Goal: Information Seeking & Learning: Learn about a topic

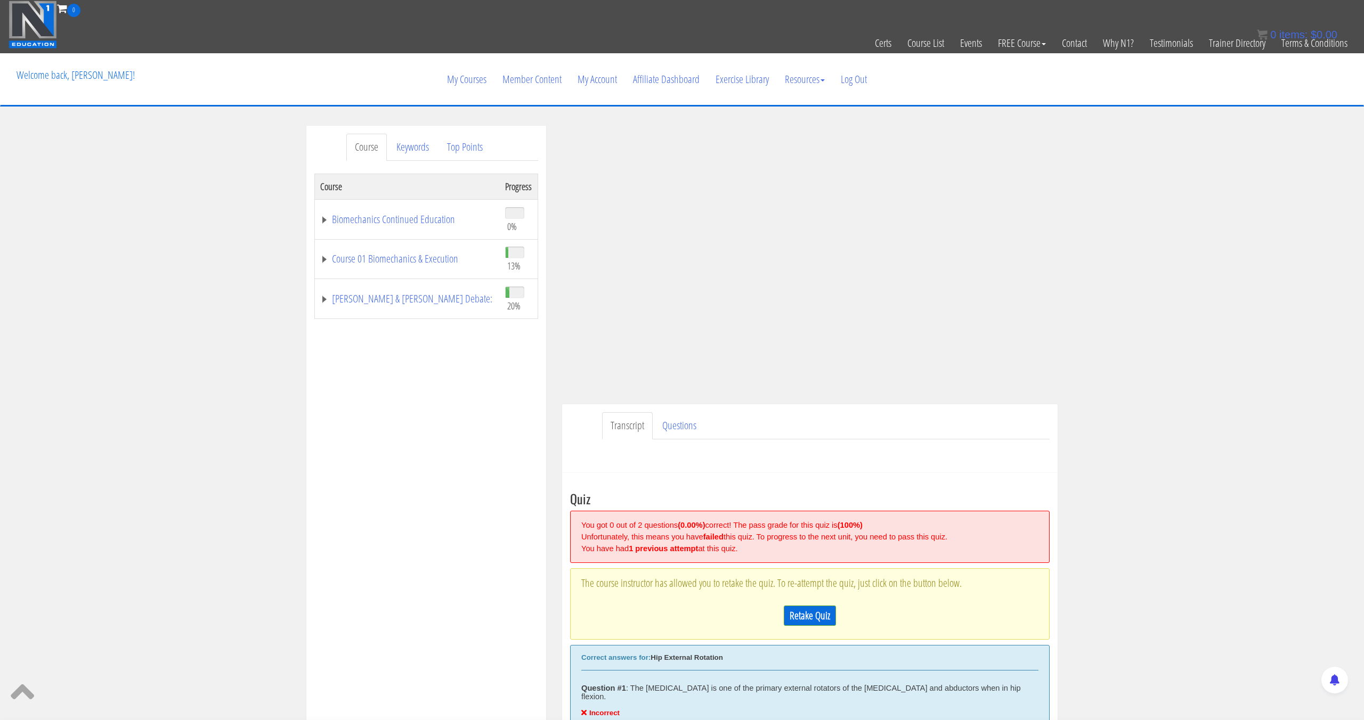
click at [826, 589] on p "The course instructor has allowed you to retake the quiz. To re-attempt the qui…" at bounding box center [809, 583] width 457 height 13
click at [815, 617] on link "Retake Quiz" at bounding box center [810, 616] width 52 height 20
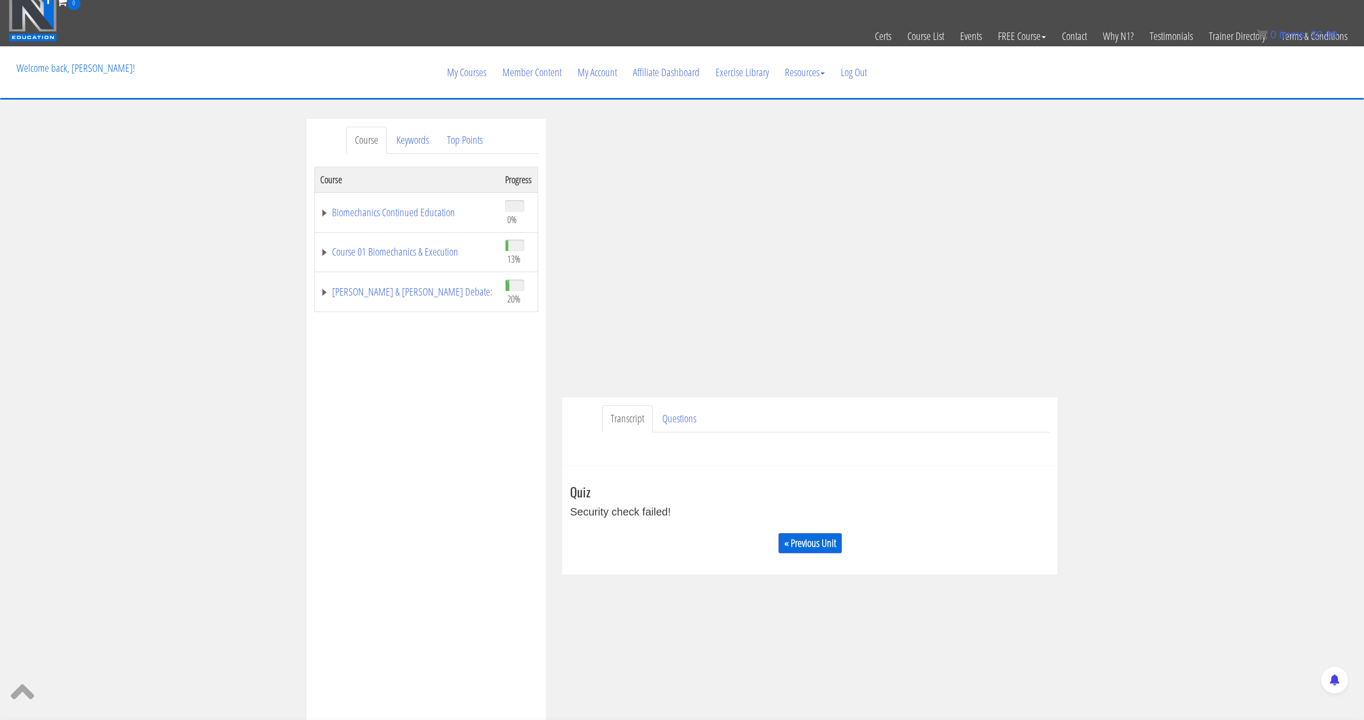
scroll to position [7, 0]
click at [818, 548] on link "« Previous Unit" at bounding box center [809, 543] width 63 height 20
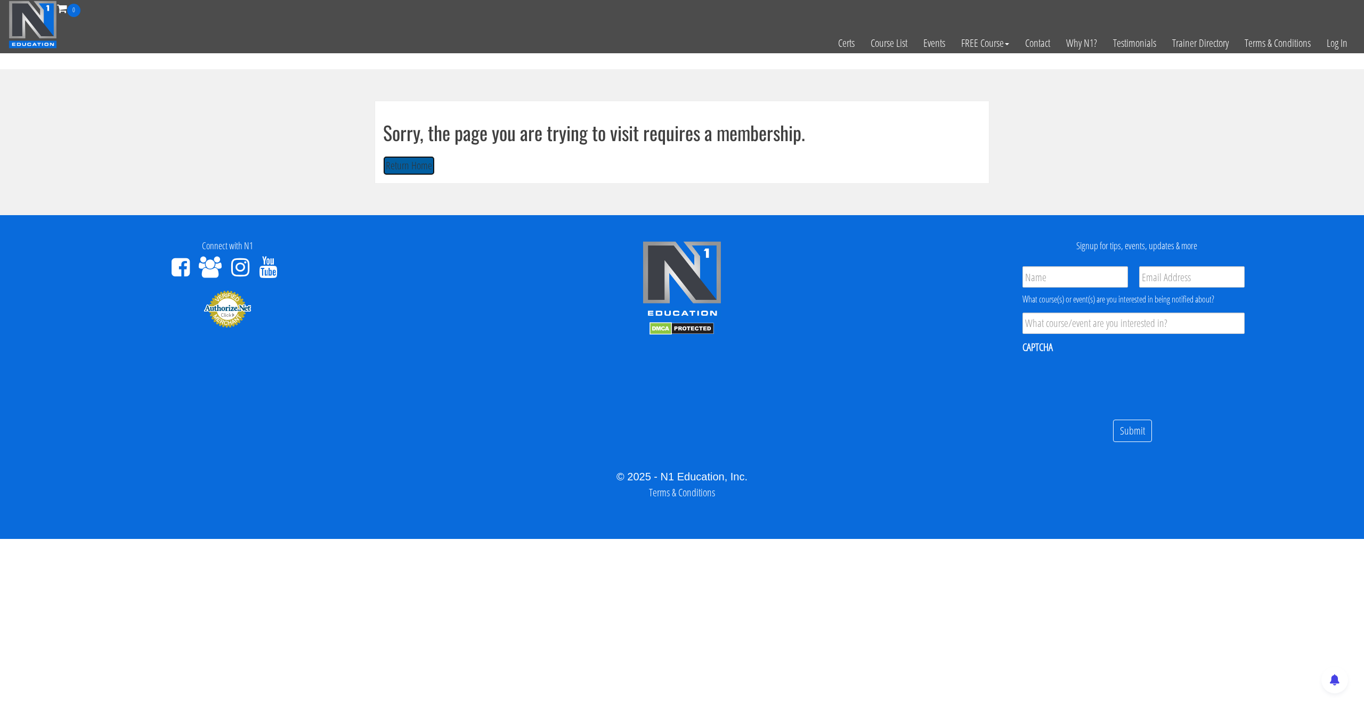
click at [419, 166] on button "Return Home" at bounding box center [409, 166] width 52 height 20
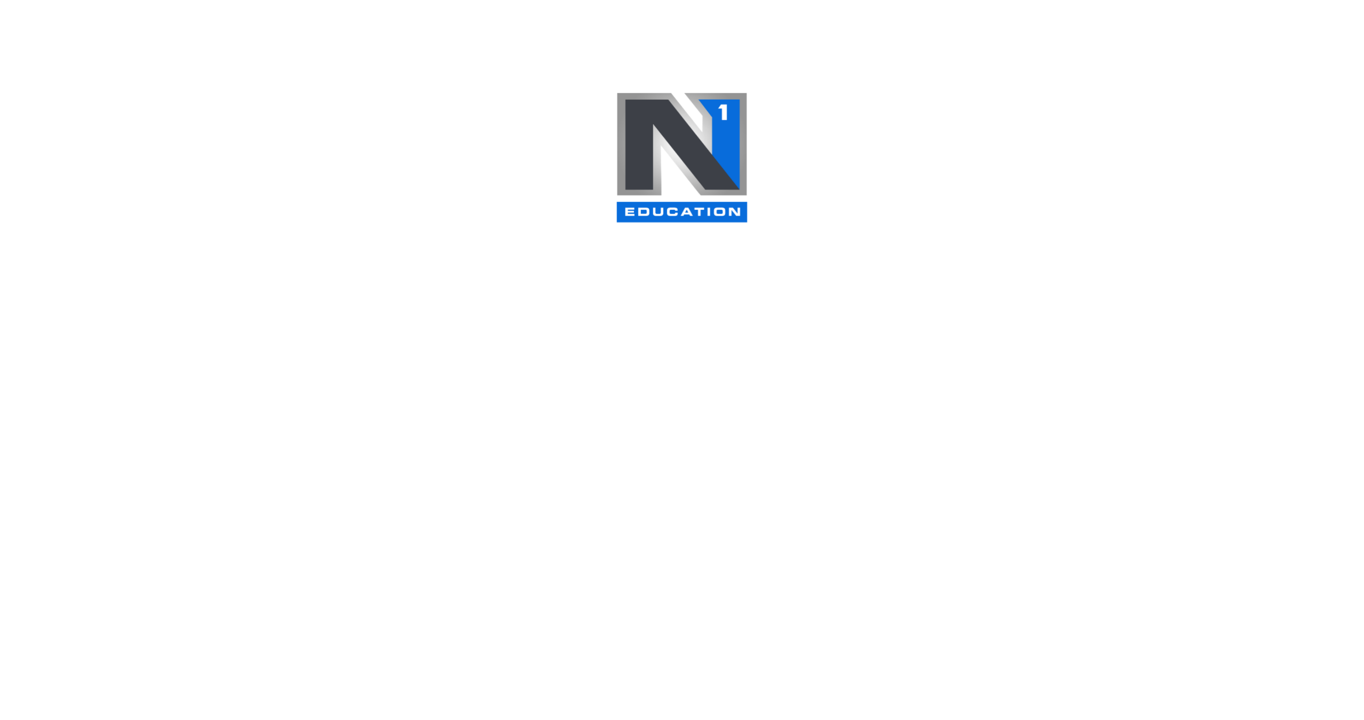
scroll to position [16, 0]
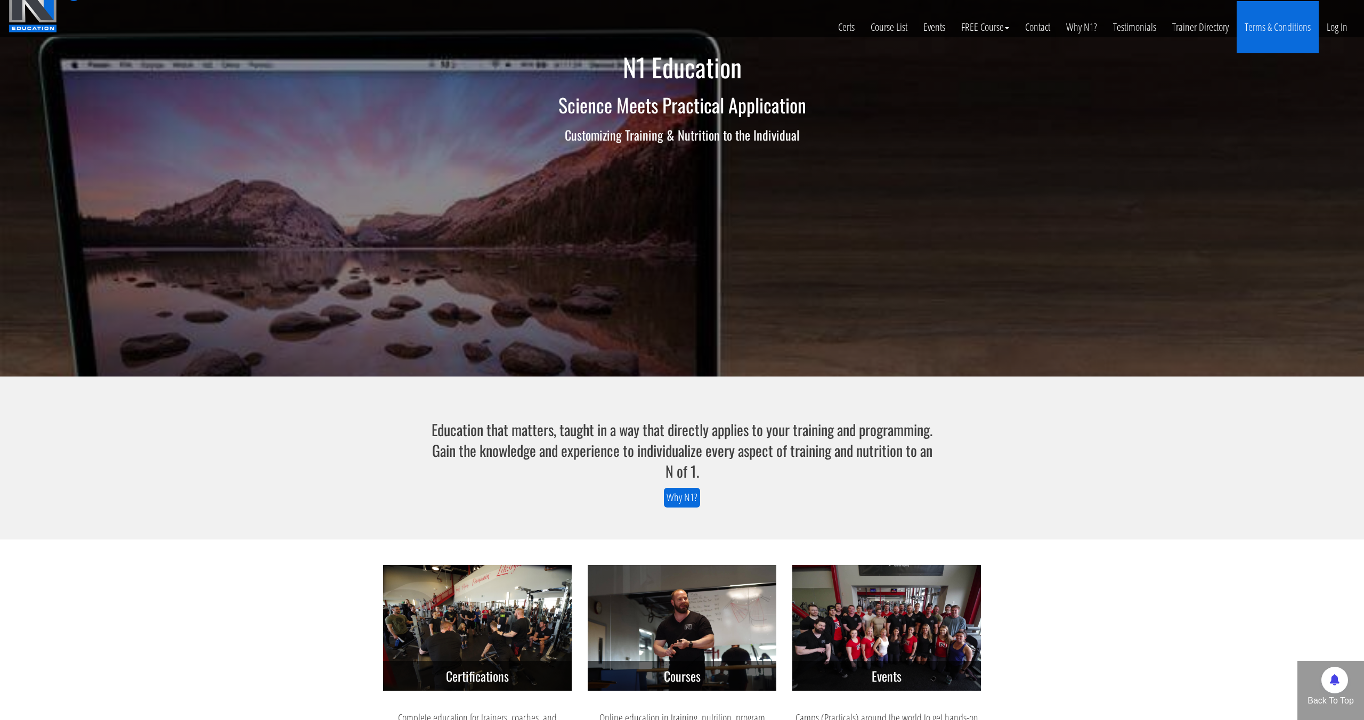
click at [1314, 32] on link "Terms & Conditions" at bounding box center [1278, 27] width 82 height 52
click at [1334, 32] on link "Log In" at bounding box center [1337, 27] width 37 height 52
click at [1330, 35] on bdi "$ 0.00" at bounding box center [1324, 35] width 27 height 12
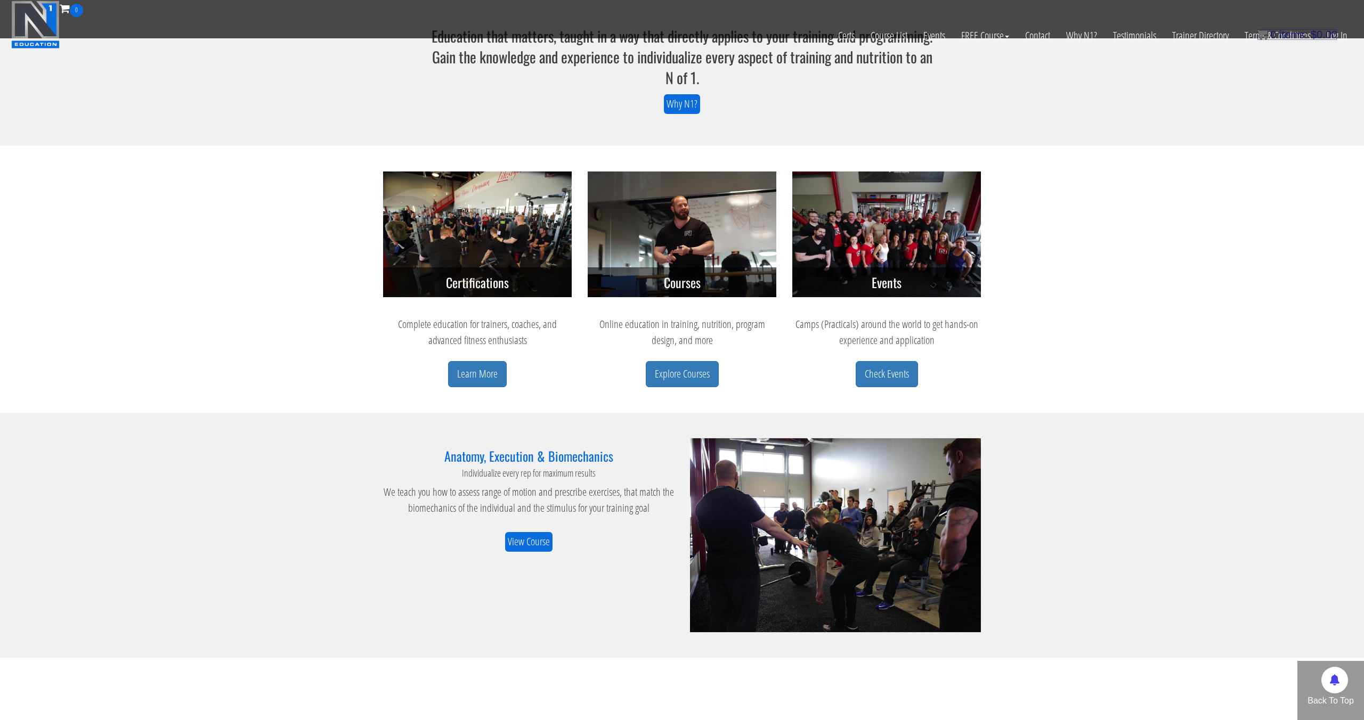
scroll to position [342, 0]
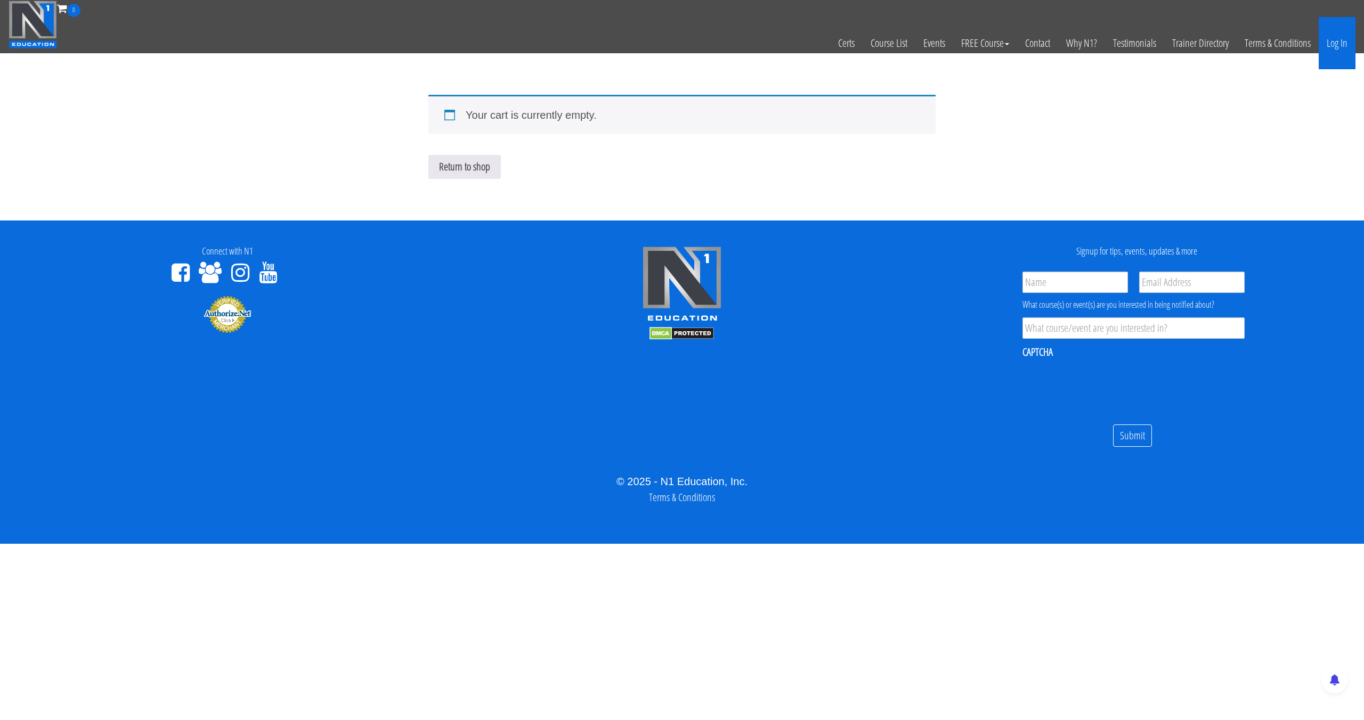
click at [1343, 50] on link "Log In" at bounding box center [1337, 43] width 37 height 52
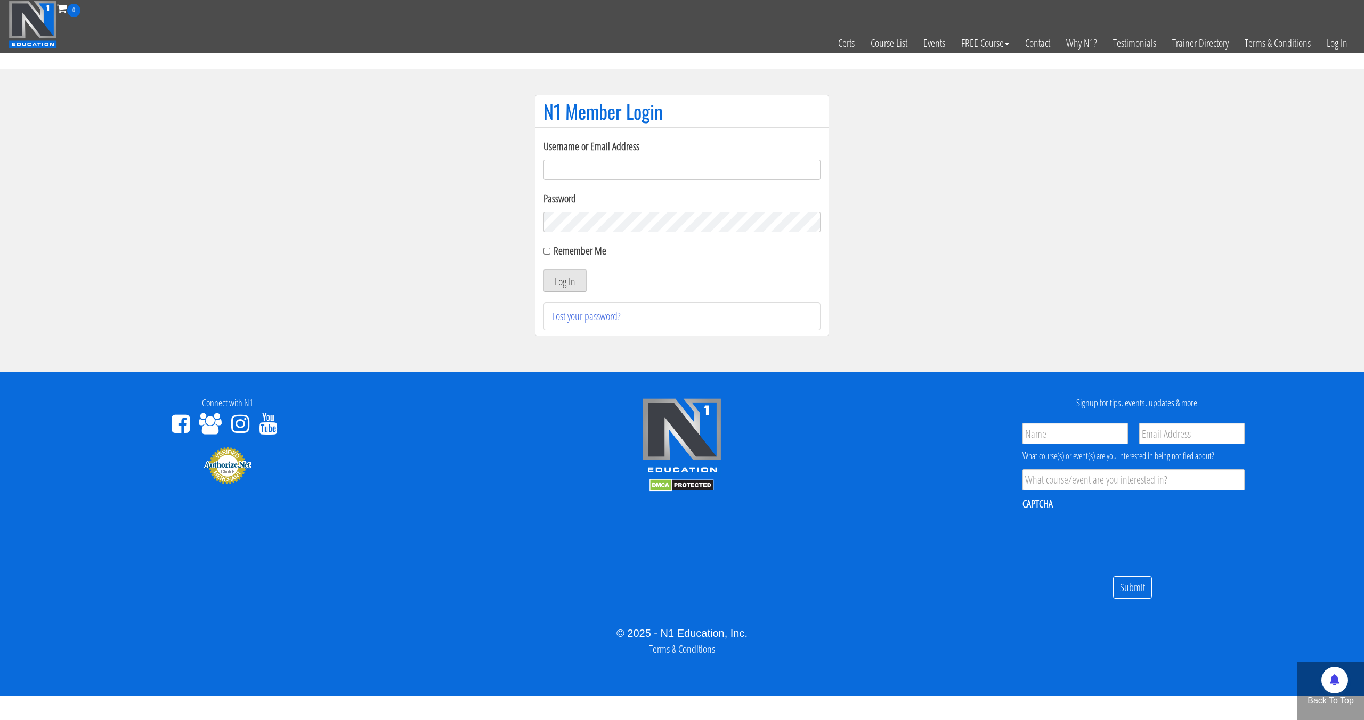
type input "pinedaa24@gmail.com"
click at [543, 270] on button "Log In" at bounding box center [564, 281] width 43 height 22
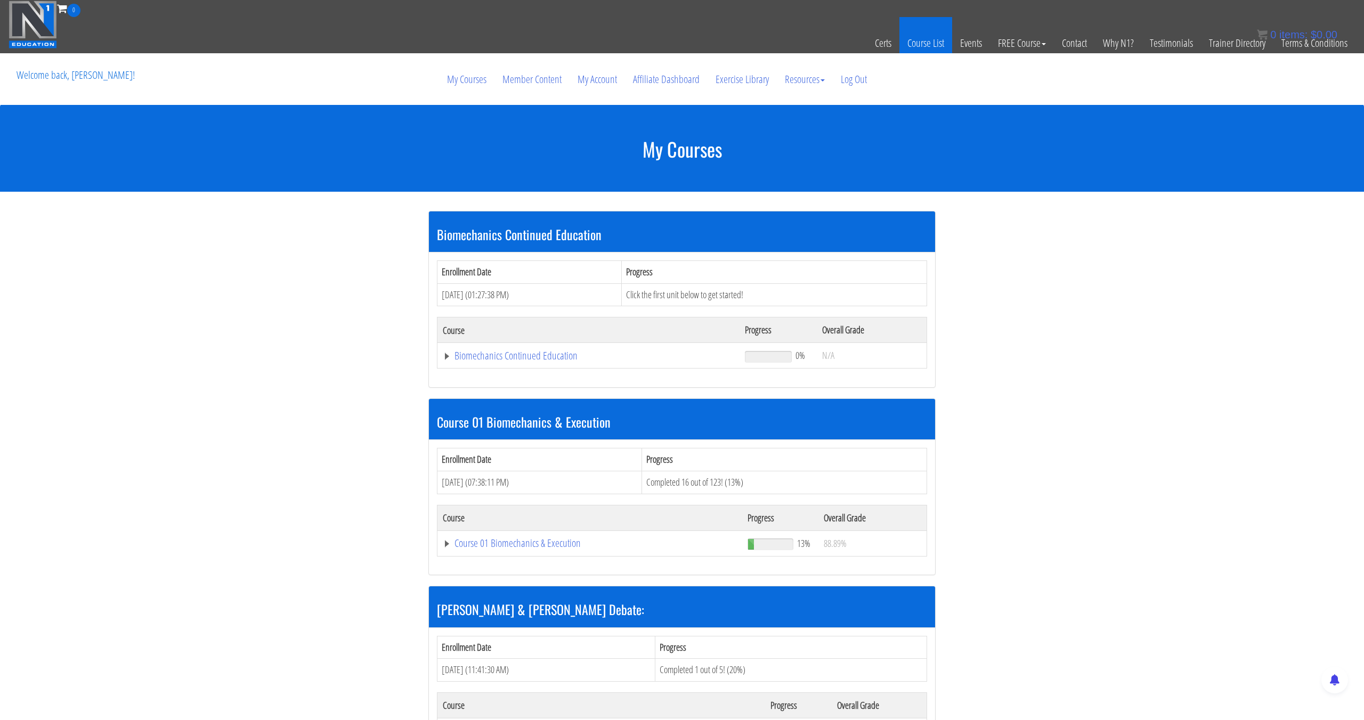
click at [937, 38] on link "Course List" at bounding box center [925, 43] width 53 height 52
click at [936, 38] on link "Course List" at bounding box center [925, 43] width 53 height 52
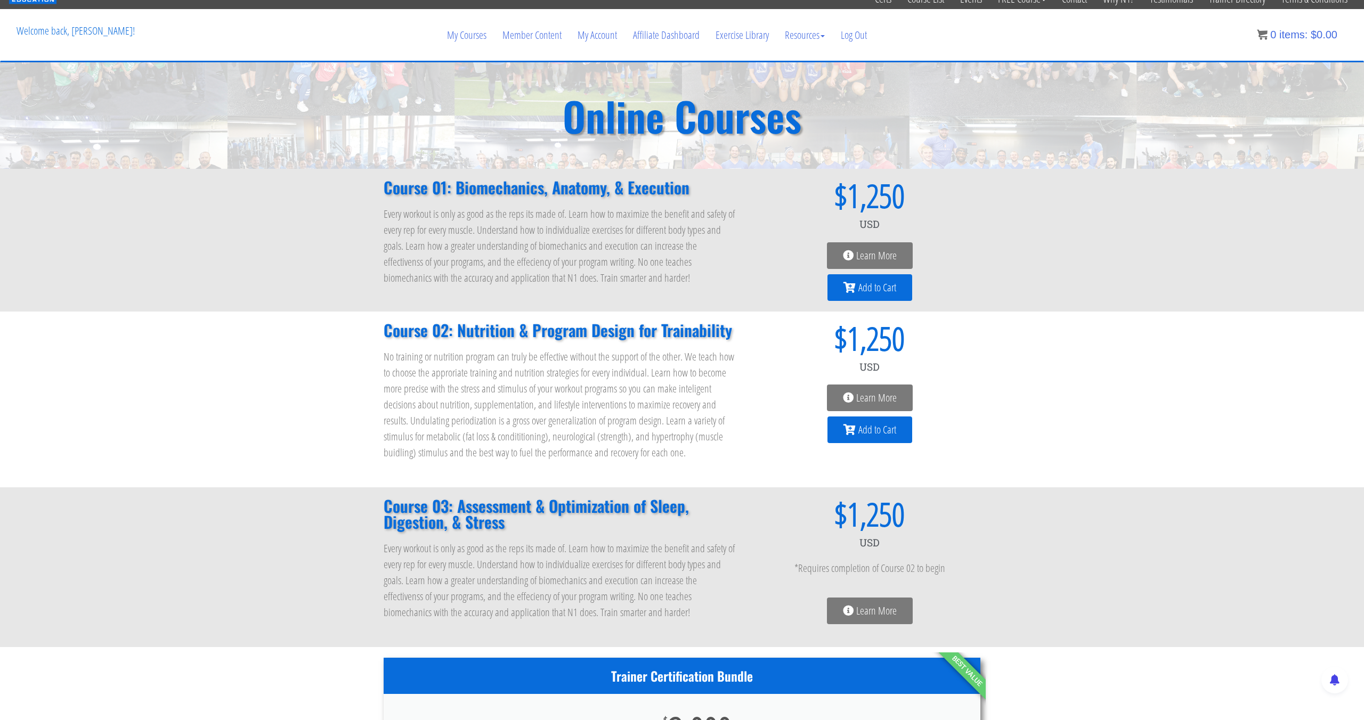
scroll to position [45, 0]
click at [664, 38] on link "Affiliate Dashboard" at bounding box center [666, 34] width 83 height 51
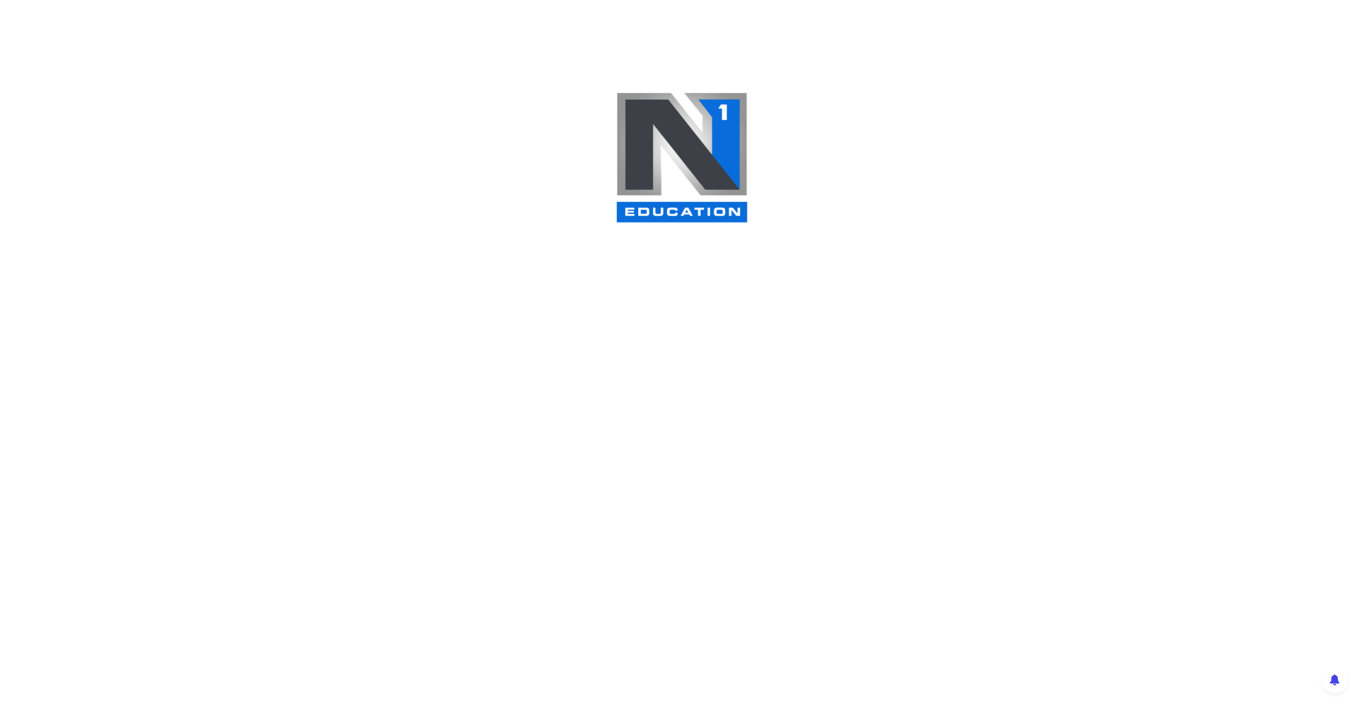
scroll to position [3, 0]
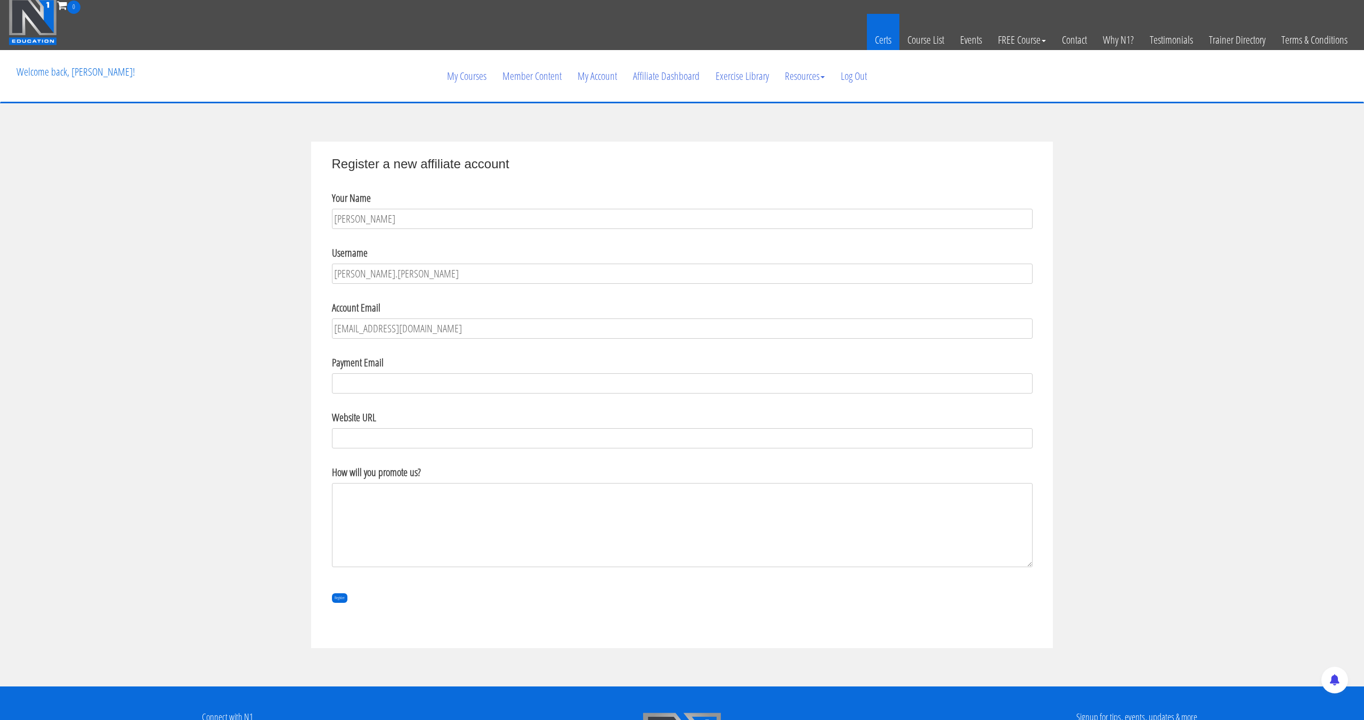
click at [885, 44] on link "Certs" at bounding box center [883, 40] width 32 height 52
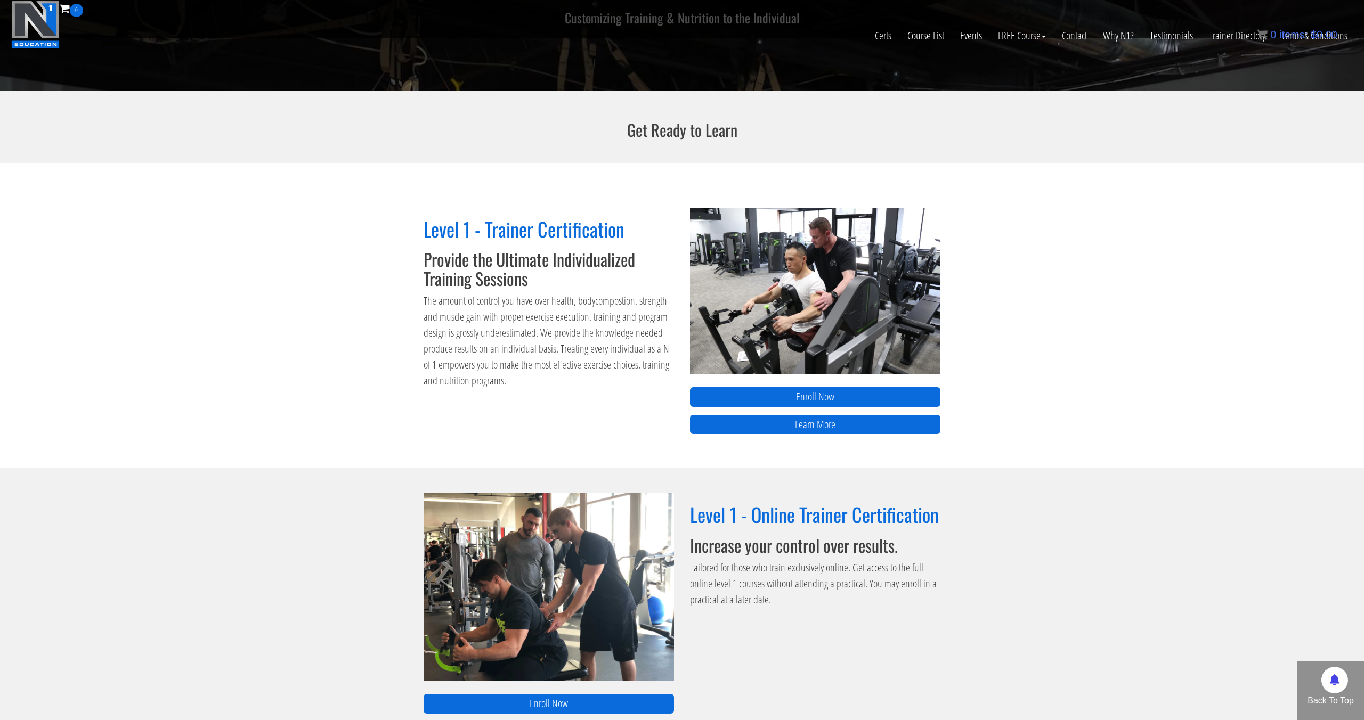
scroll to position [330, 0]
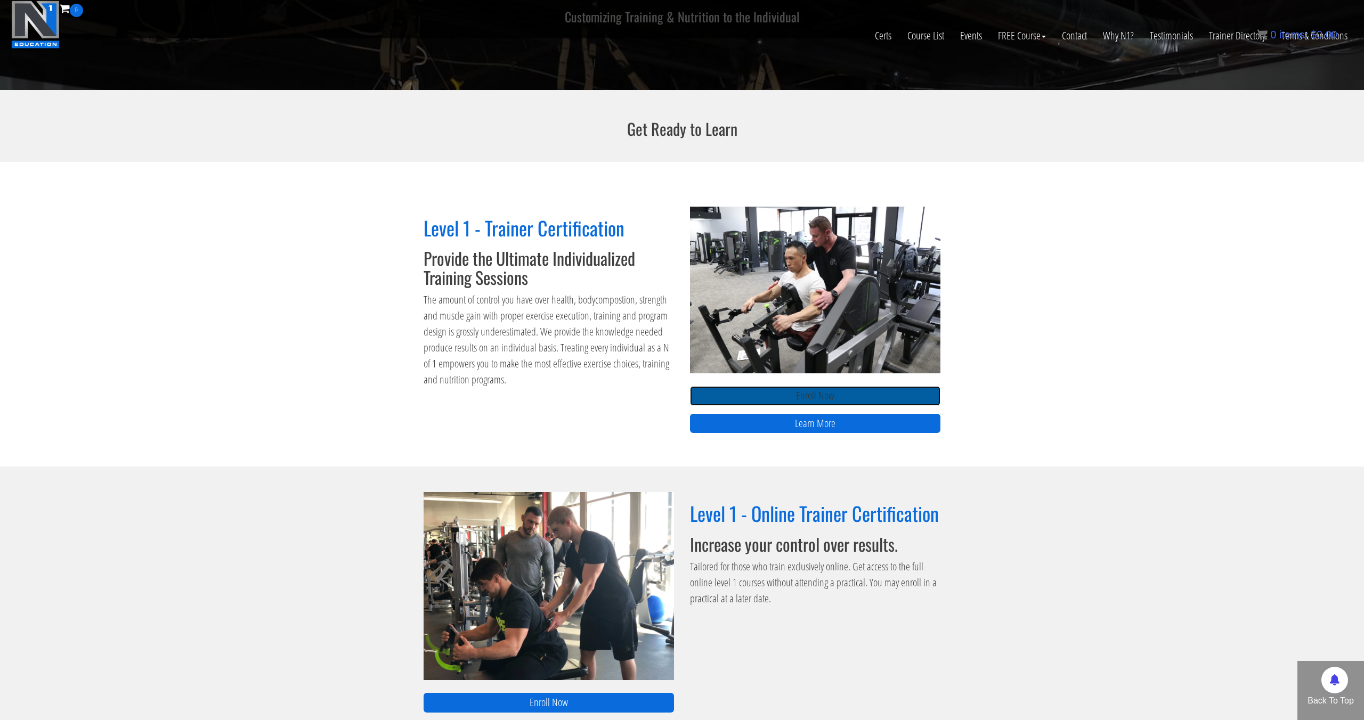
click at [784, 391] on link "Enroll Now" at bounding box center [815, 396] width 250 height 20
click at [765, 391] on link "Enroll Now" at bounding box center [815, 396] width 250 height 20
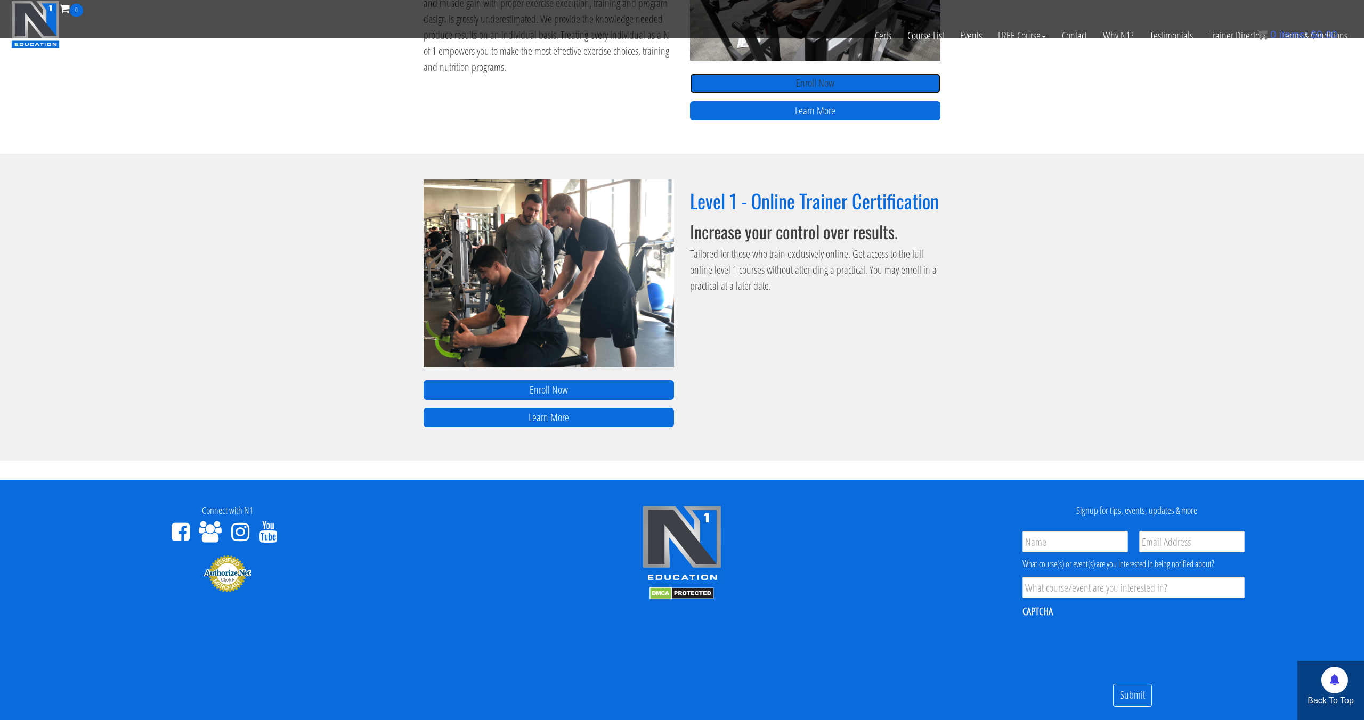
scroll to position [674, 0]
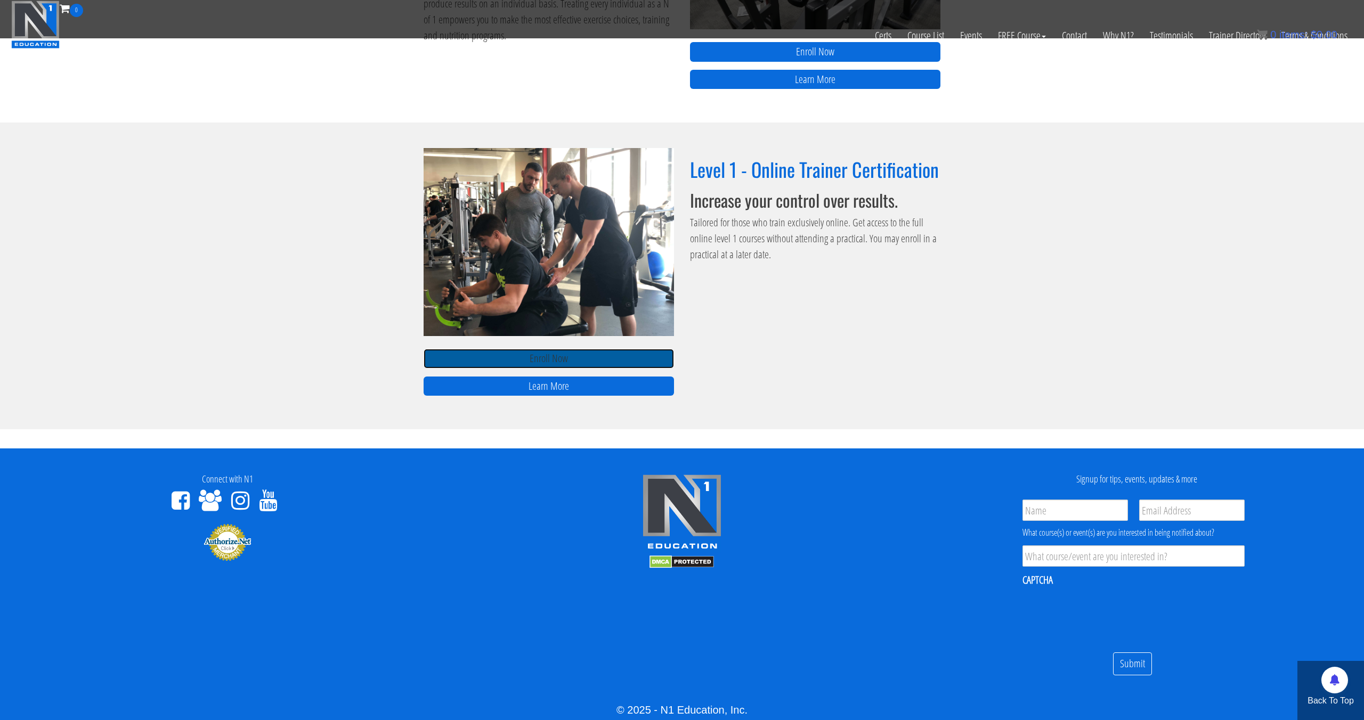
click at [627, 353] on link "Enroll Now" at bounding box center [549, 359] width 250 height 20
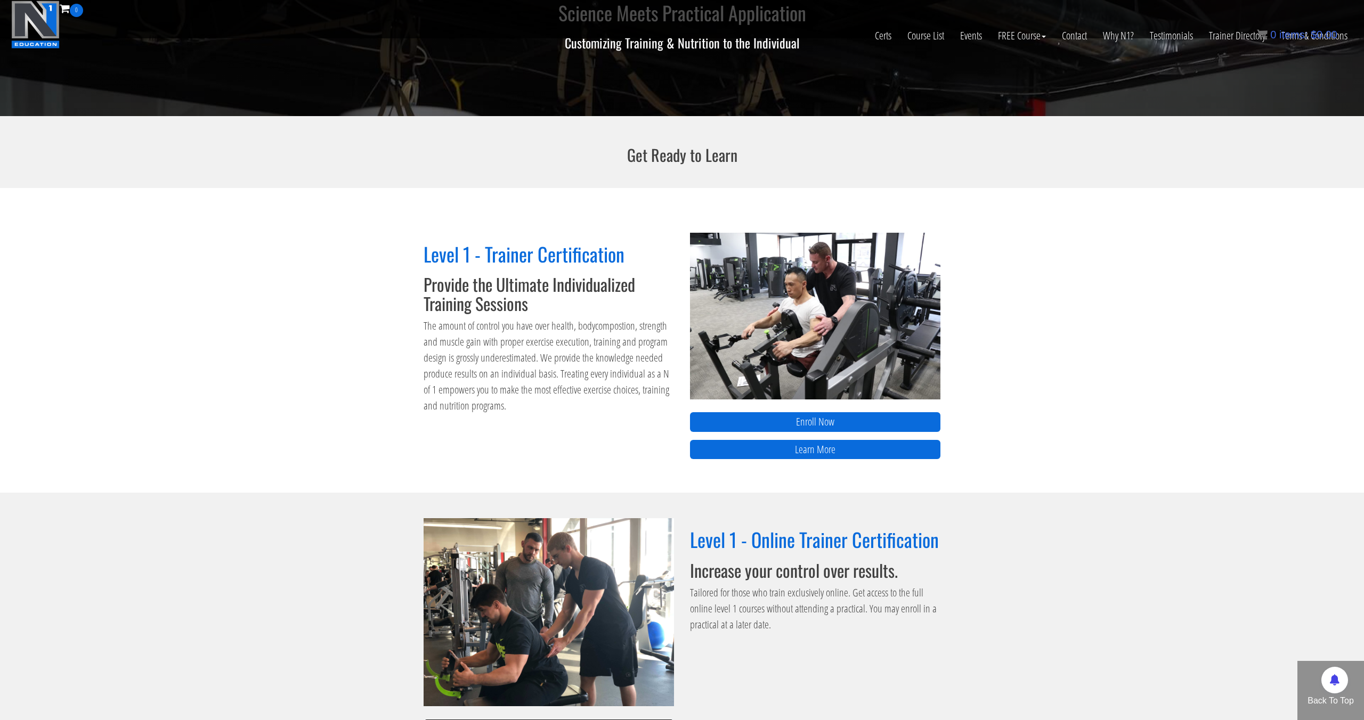
scroll to position [301, 0]
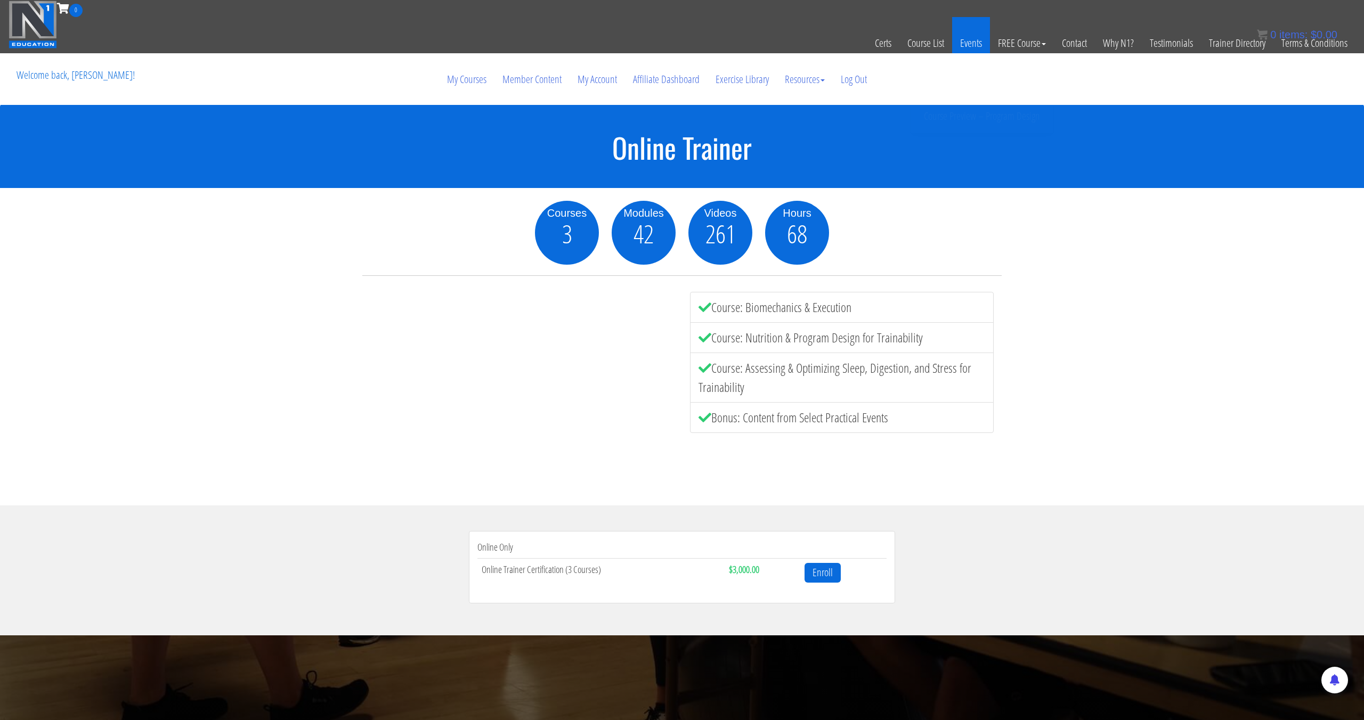
click at [979, 43] on link "Events" at bounding box center [971, 43] width 38 height 52
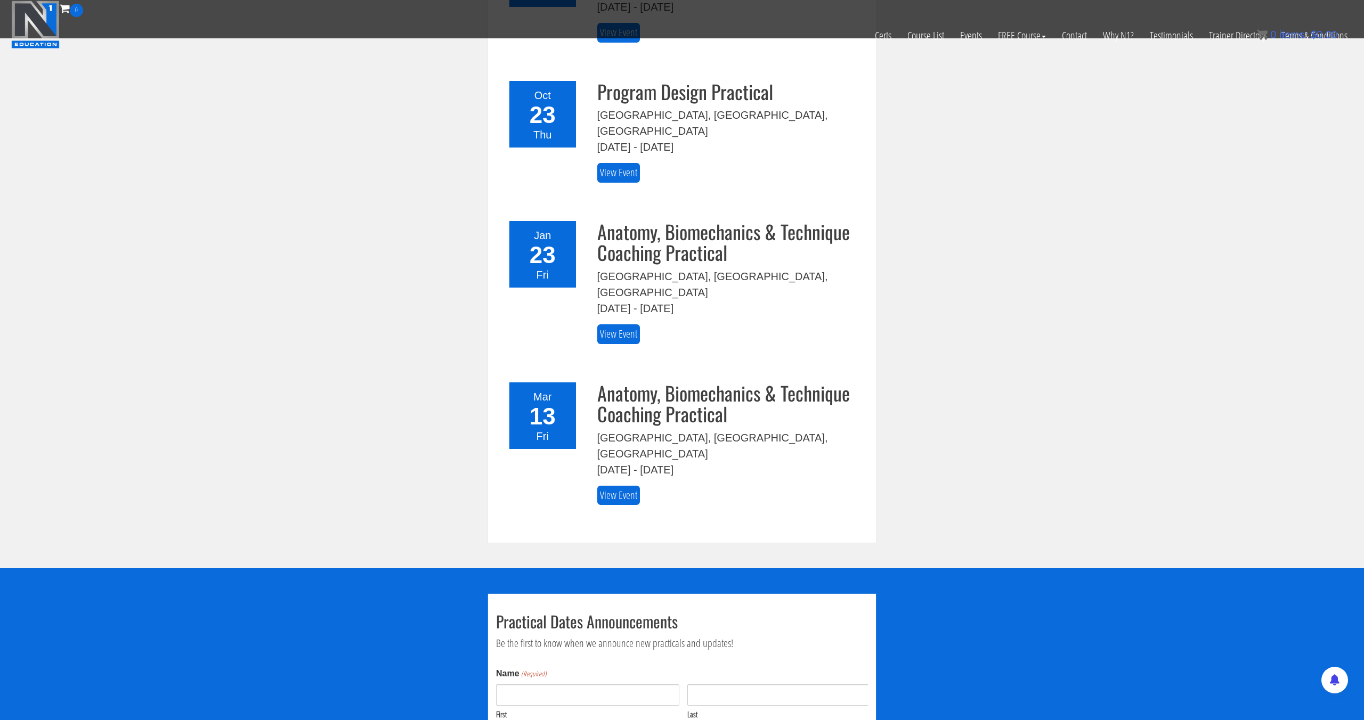
scroll to position [562, 0]
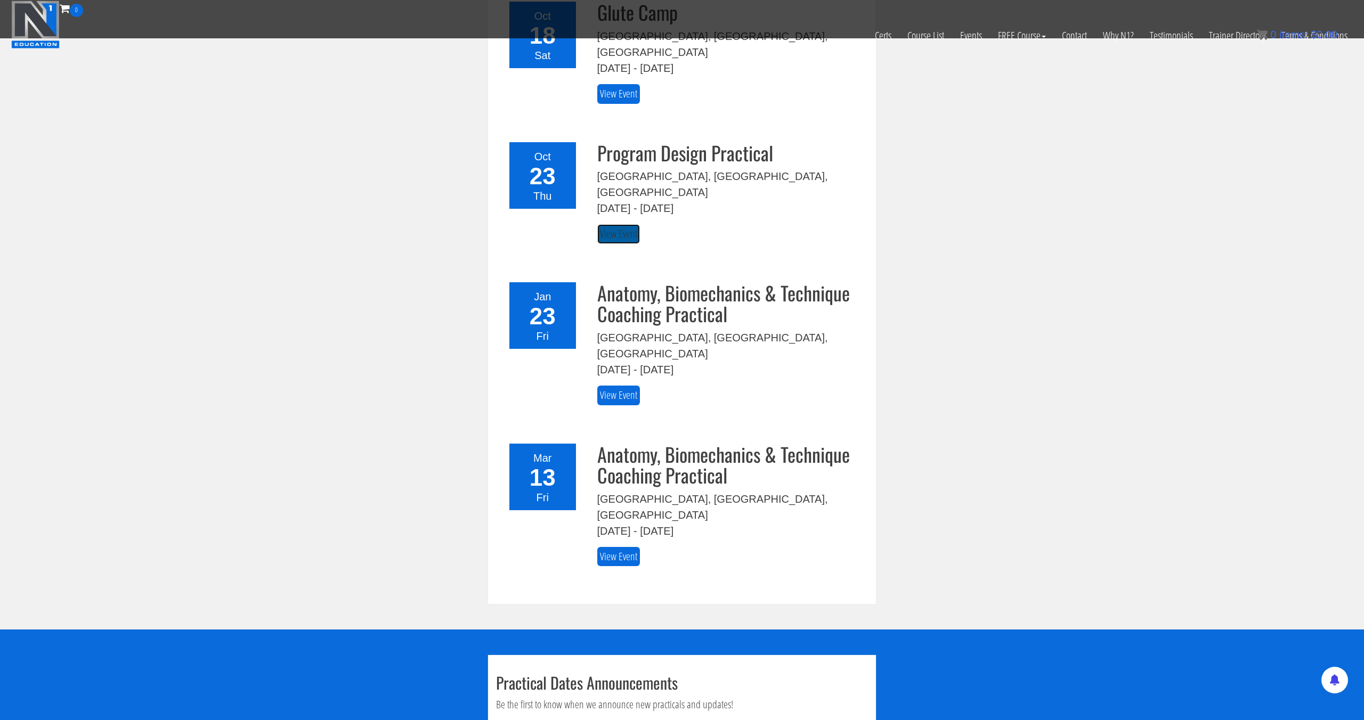
click at [625, 224] on link "View Event" at bounding box center [618, 234] width 43 height 20
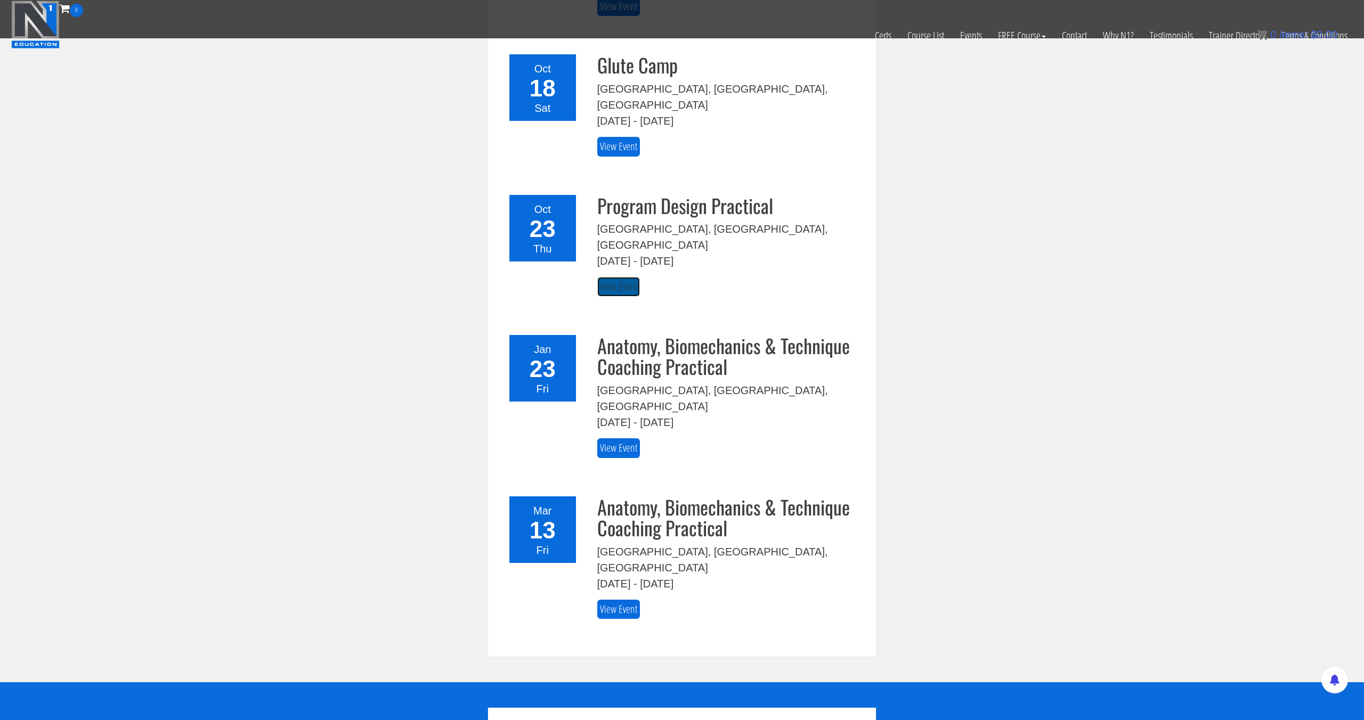
scroll to position [500, 0]
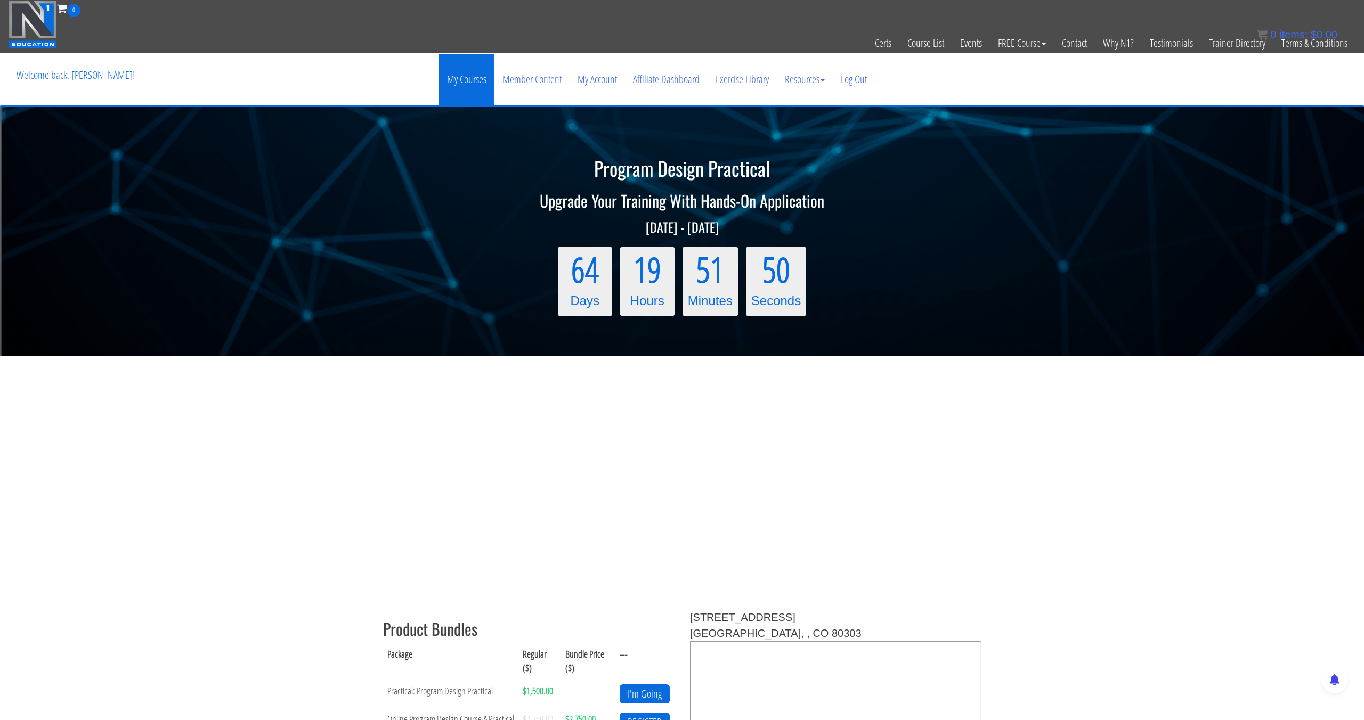
click at [479, 73] on link "My Courses" at bounding box center [466, 79] width 55 height 51
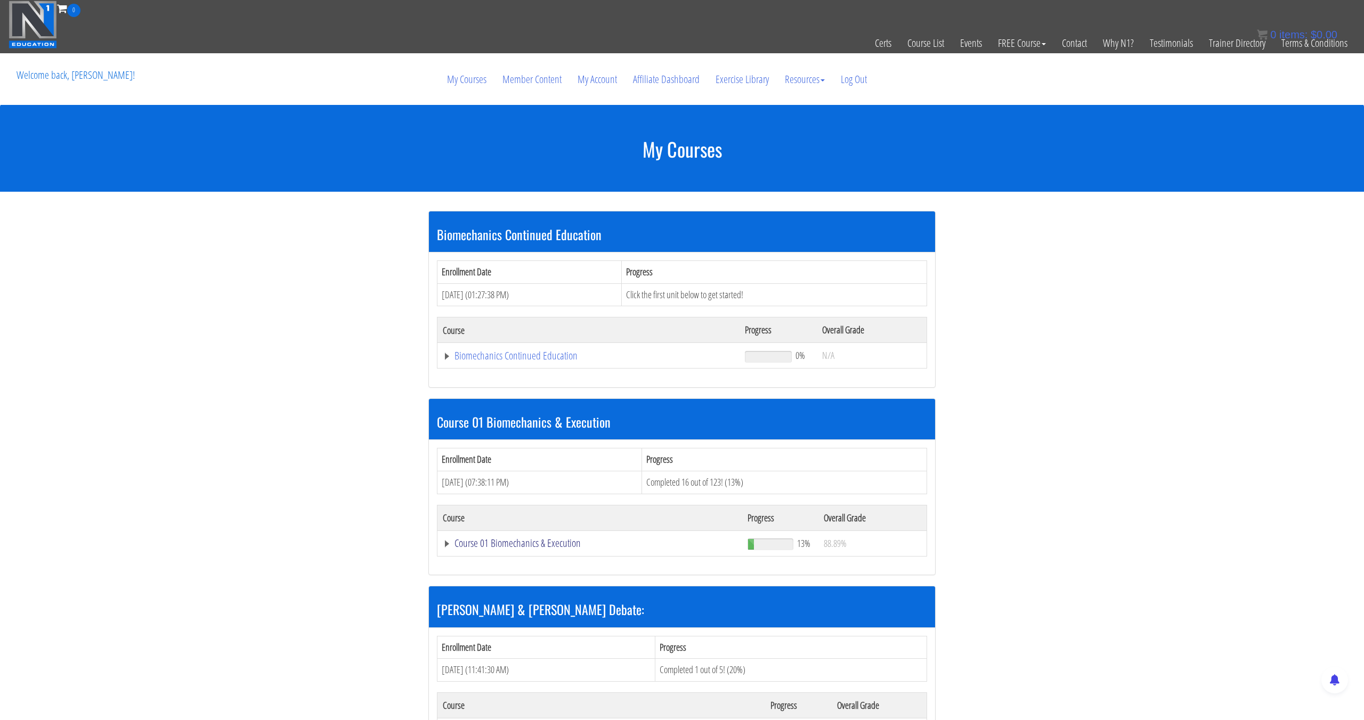
drag, startPoint x: 486, startPoint y: 535, endPoint x: 487, endPoint y: 541, distance: 5.9
click at [486, 369] on td "Course 01 Biomechanics & Execution" at bounding box center [588, 356] width 302 height 26
click at [487, 361] on link "Course 01 Biomechanics & Execution" at bounding box center [588, 356] width 291 height 11
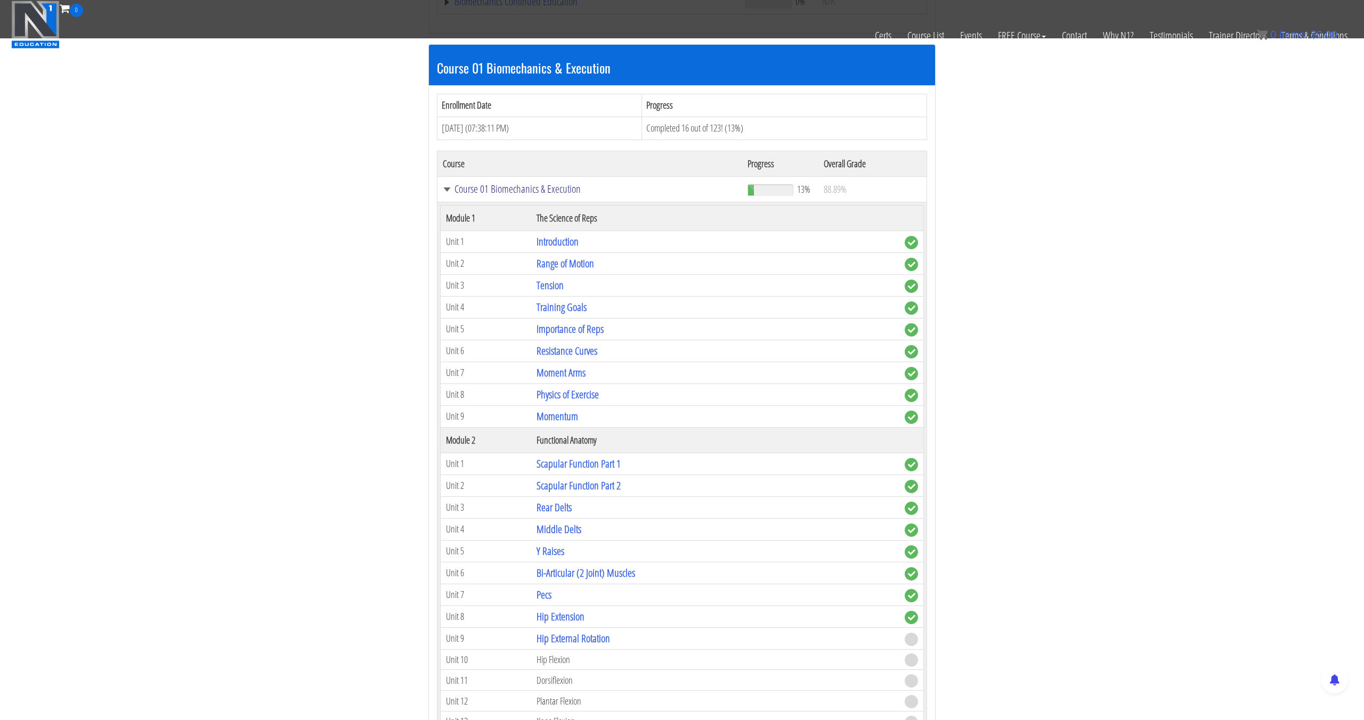
scroll to position [355, 0]
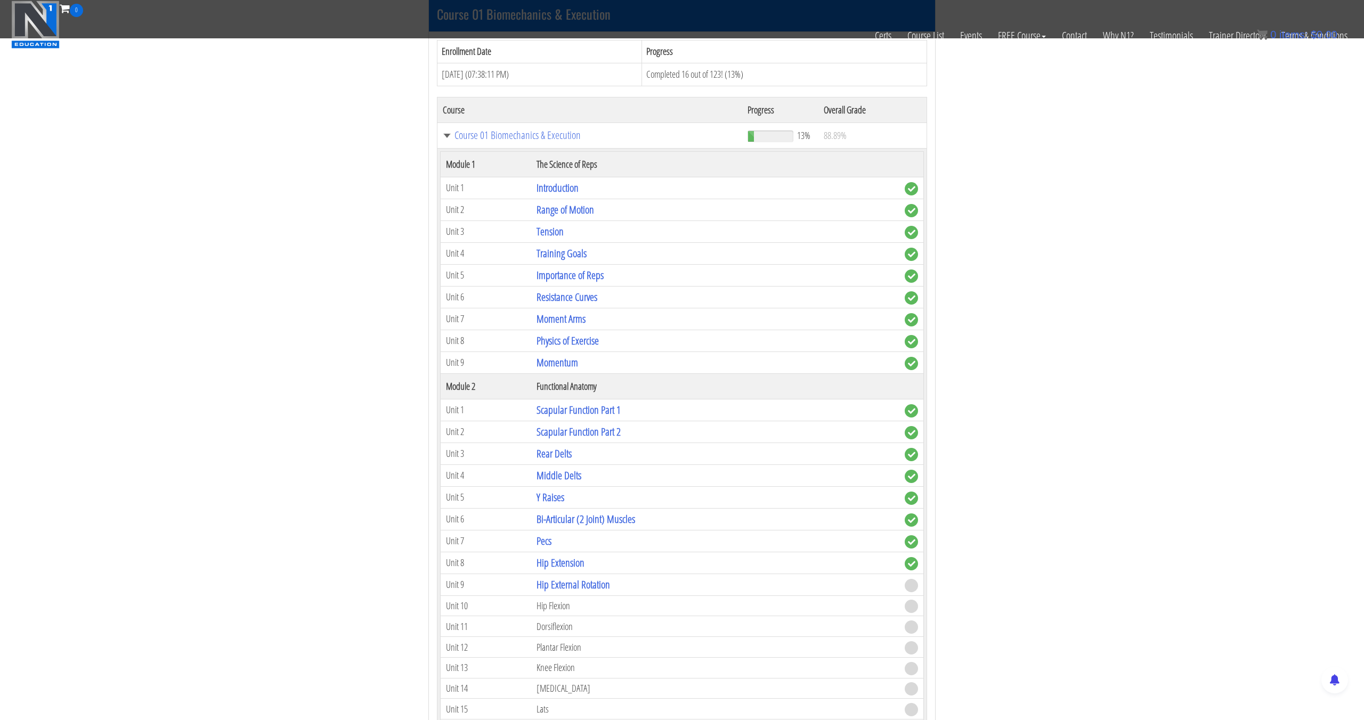
click at [553, 592] on td "Hip External Rotation" at bounding box center [715, 585] width 368 height 22
click at [555, 590] on link "Hip External Rotation" at bounding box center [574, 585] width 74 height 14
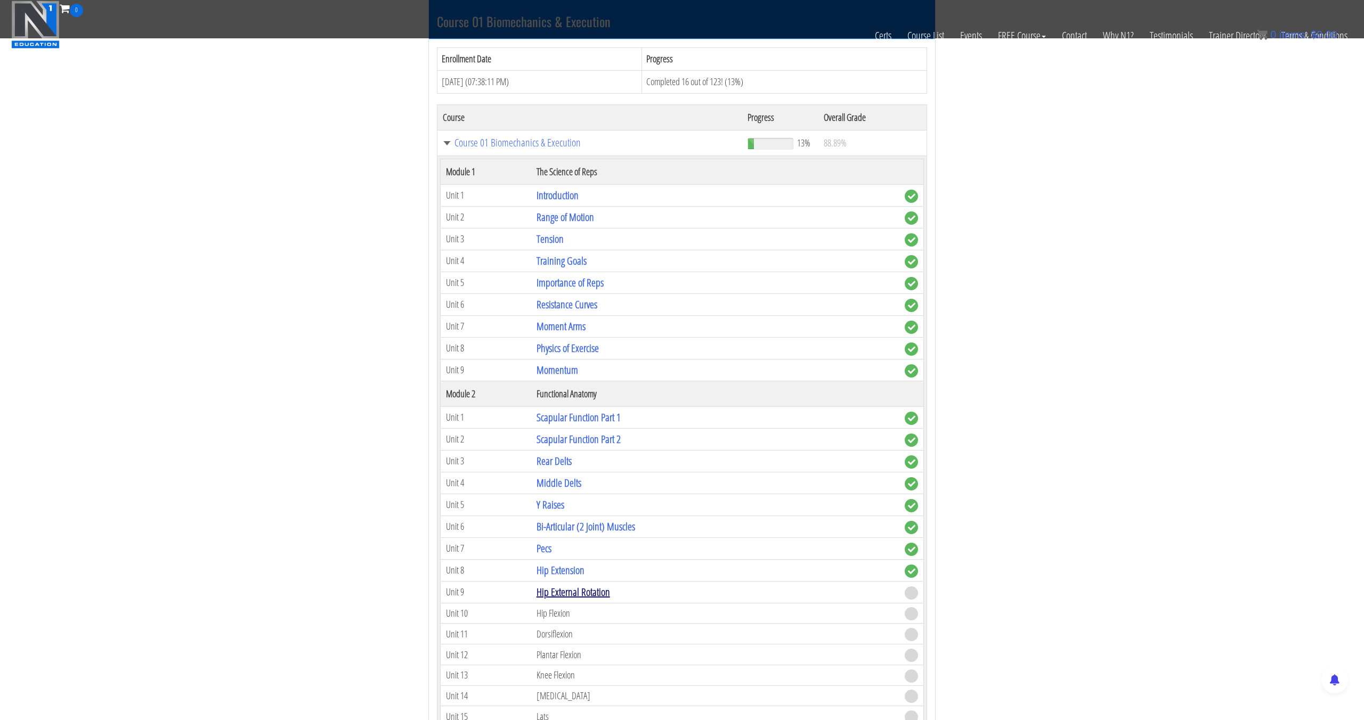
scroll to position [338, 0]
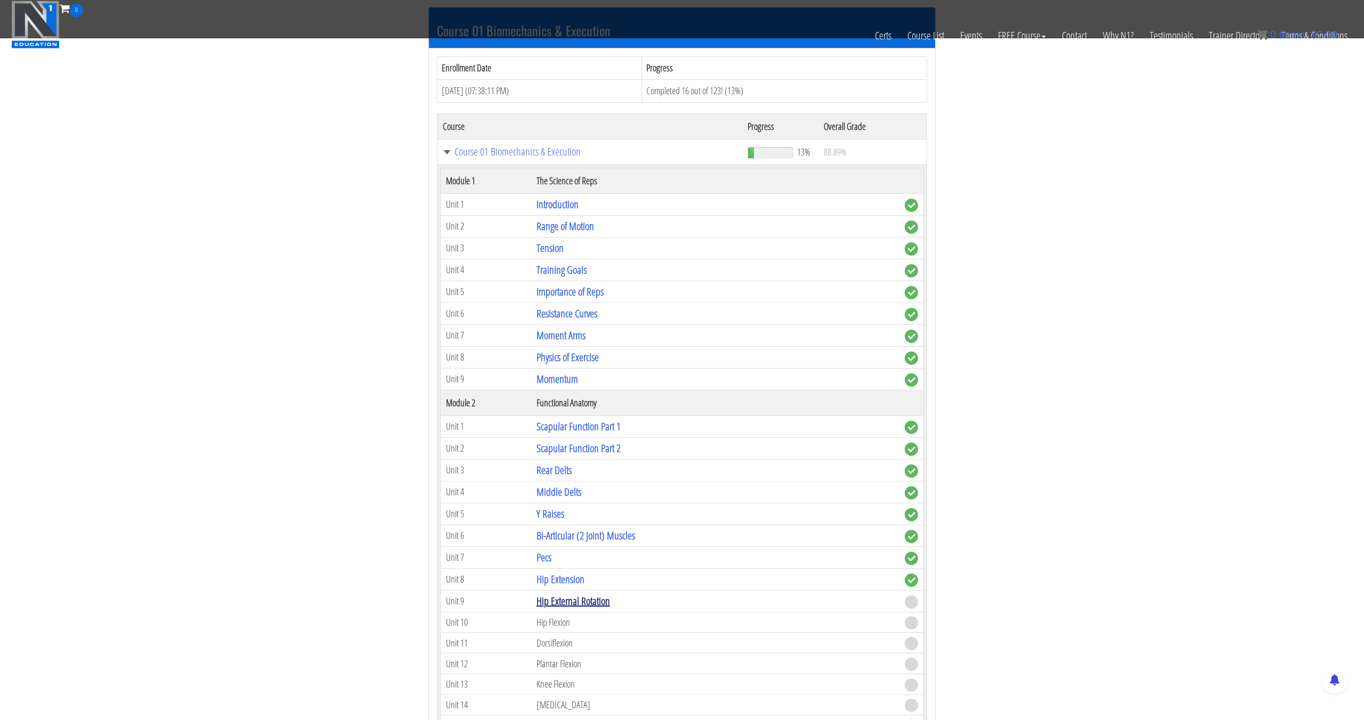
click at [560, 601] on link "Hip External Rotation" at bounding box center [574, 601] width 74 height 14
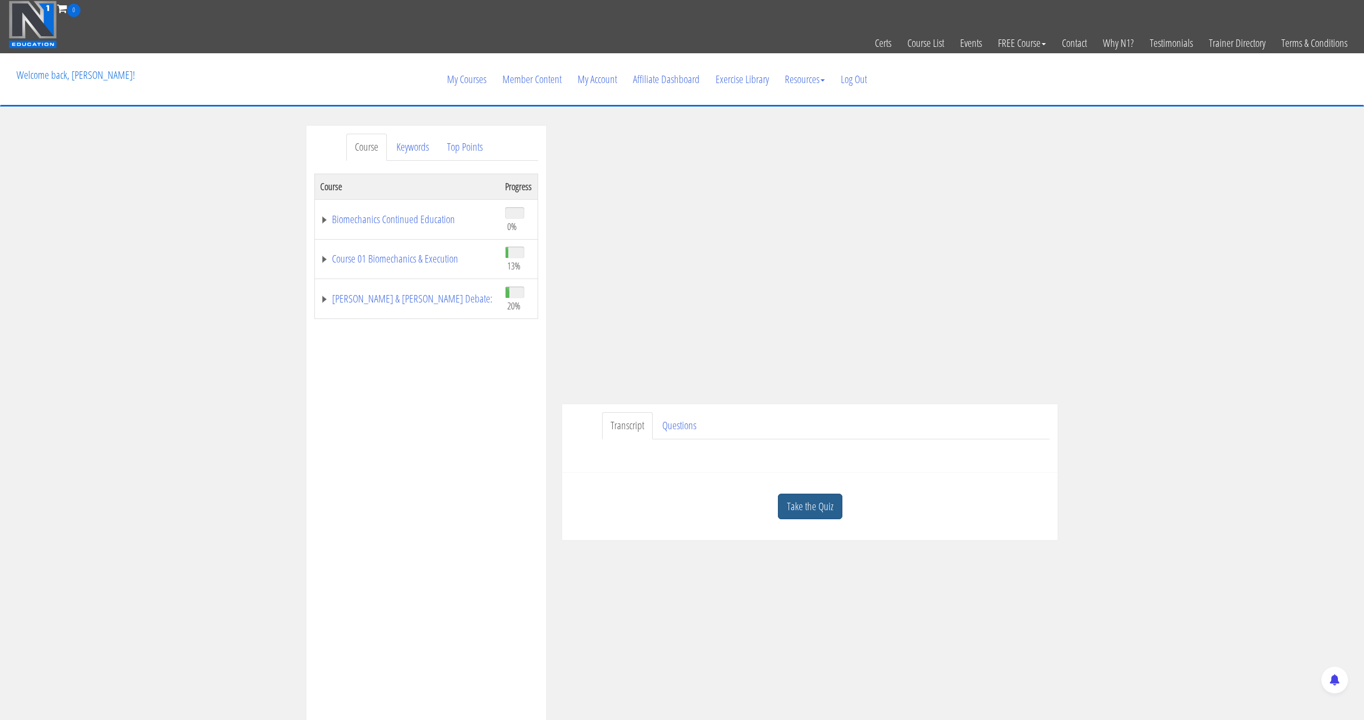
click at [837, 510] on link "Take the Quiz" at bounding box center [810, 507] width 64 height 26
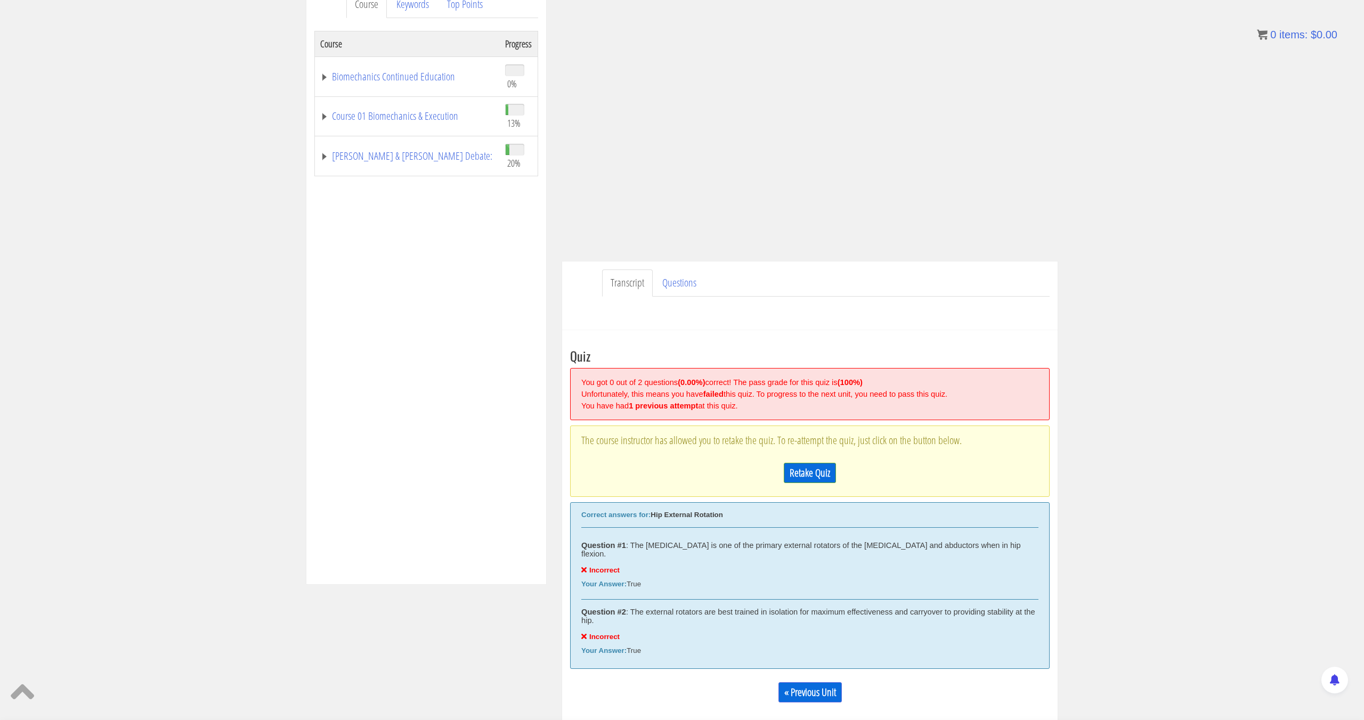
scroll to position [152, 0]
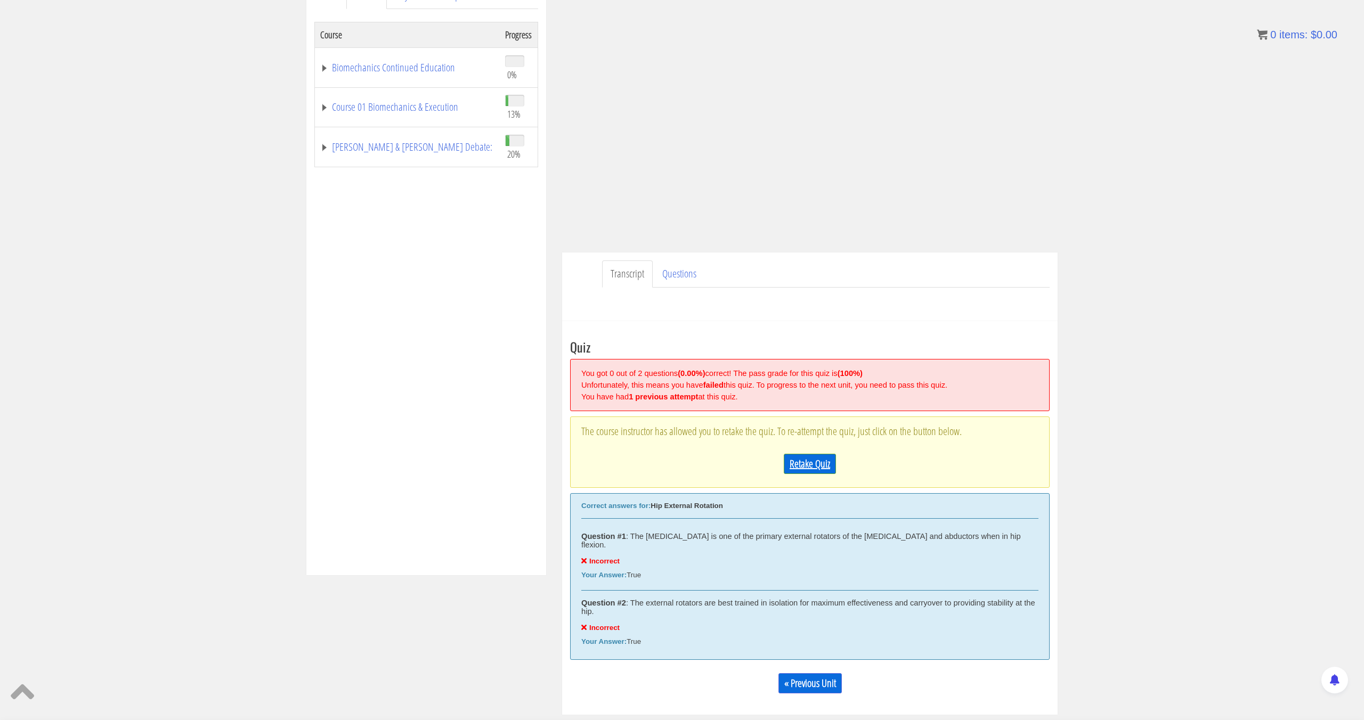
click at [803, 456] on link "Retake Quiz" at bounding box center [810, 464] width 52 height 20
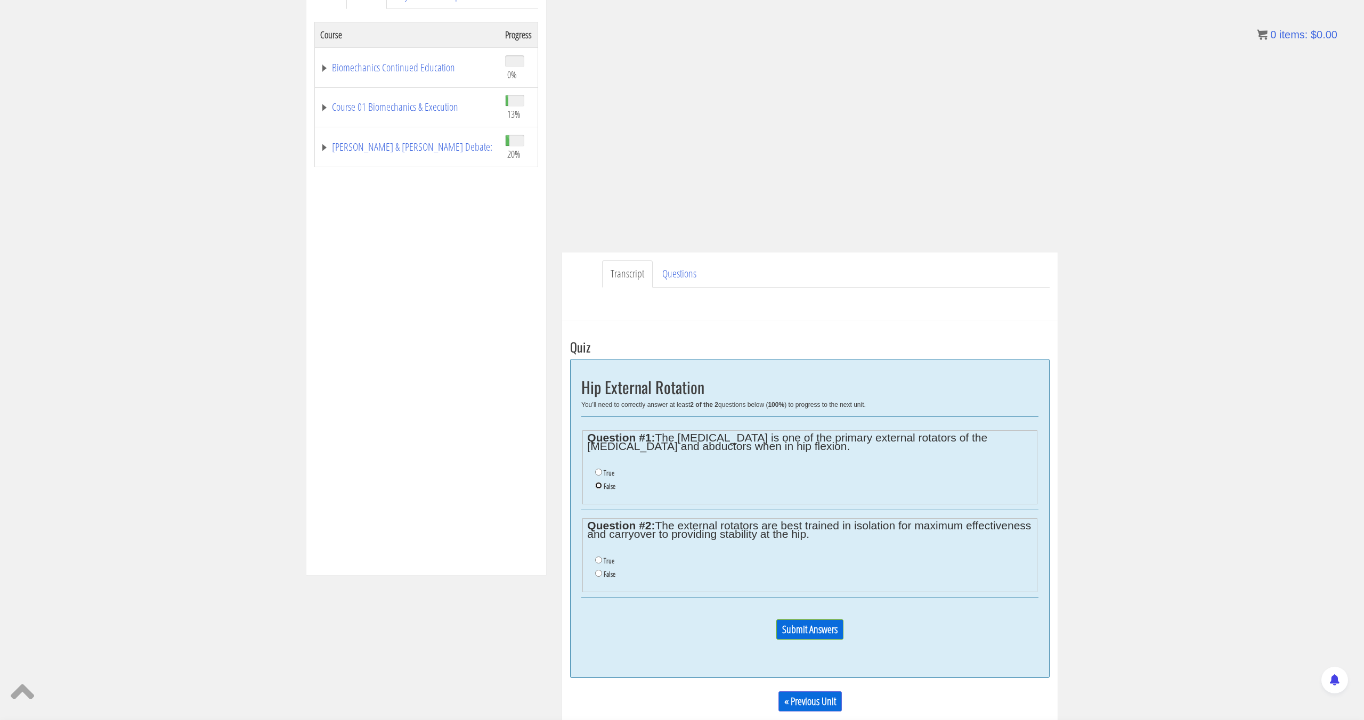
click at [595, 486] on input "False" at bounding box center [598, 485] width 7 height 7
radio input "true"
click at [606, 573] on label "False" at bounding box center [610, 574] width 12 height 9
click at [602, 573] on input "False" at bounding box center [598, 573] width 7 height 7
radio input "true"
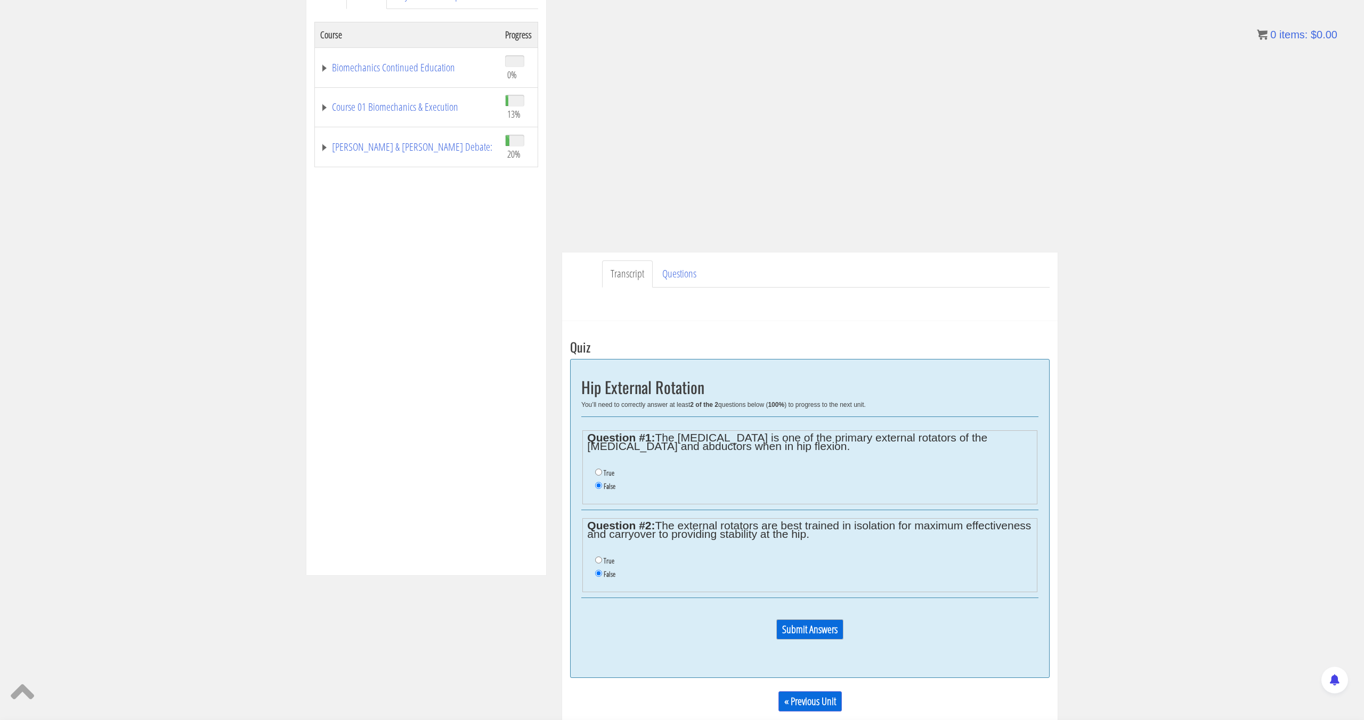
click at [819, 623] on input "Submit Answers" at bounding box center [809, 630] width 67 height 20
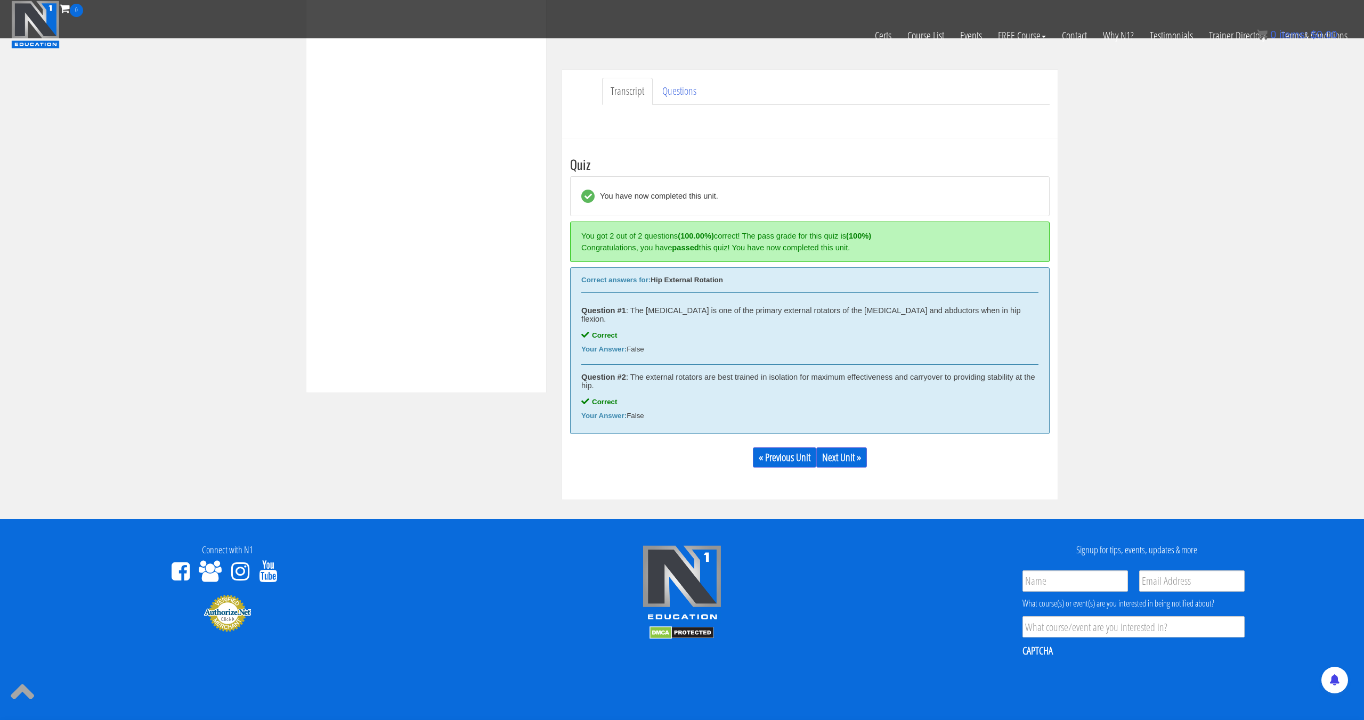
scroll to position [396, 0]
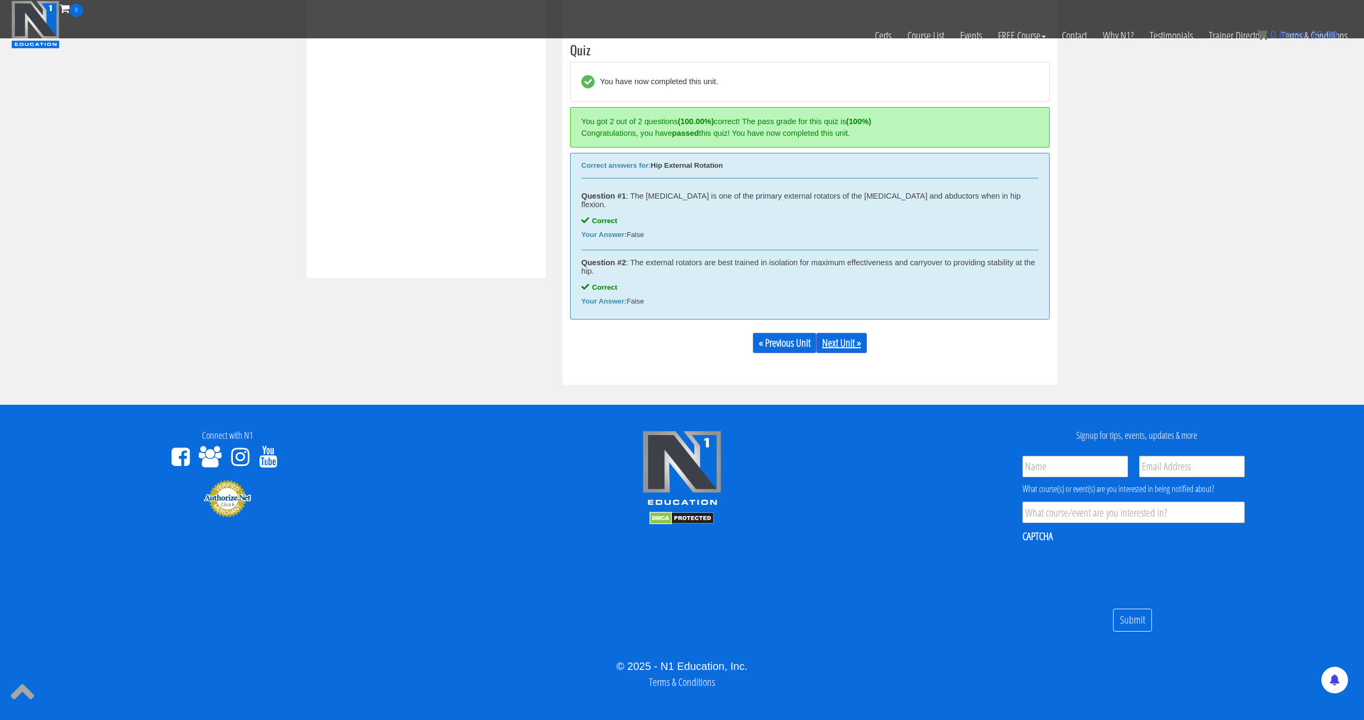
click at [848, 342] on link "Next Unit »" at bounding box center [841, 343] width 51 height 20
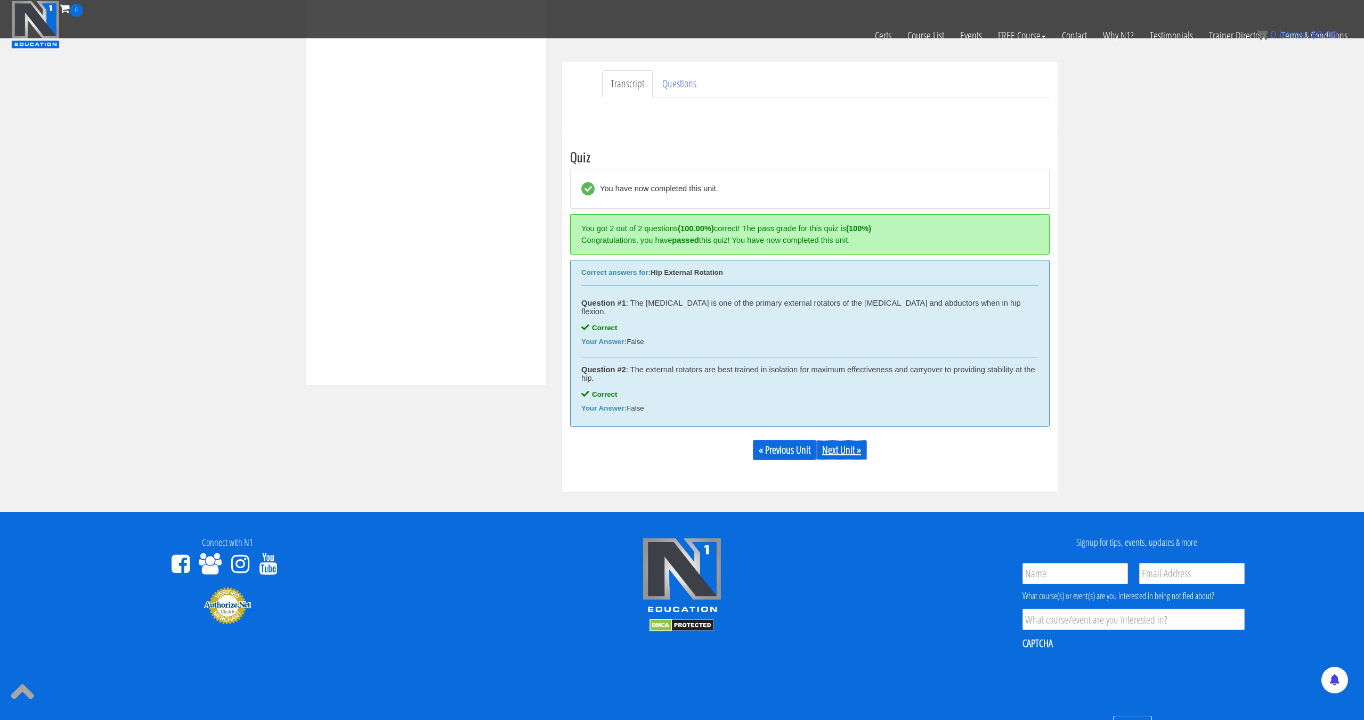
scroll to position [0, 0]
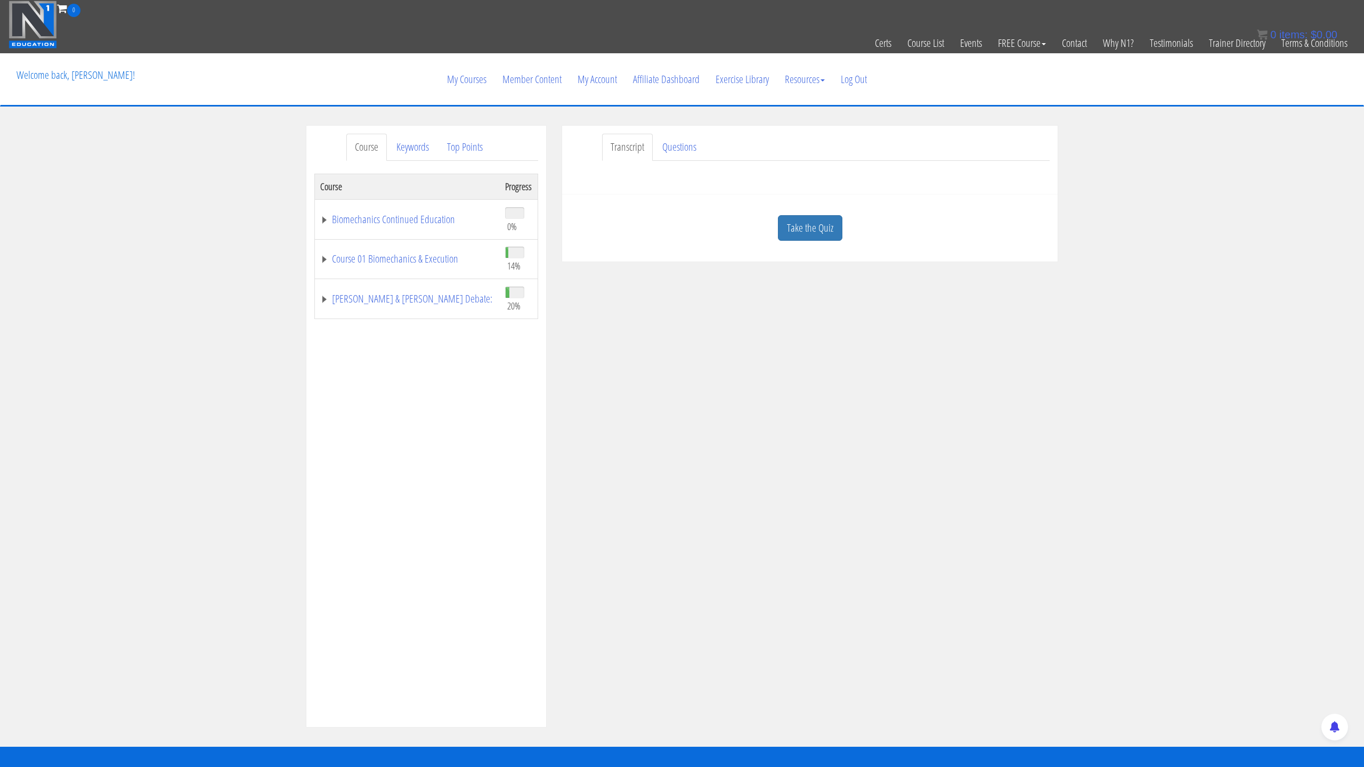
click at [781, 574] on iframe at bounding box center [682, 383] width 1364 height 767
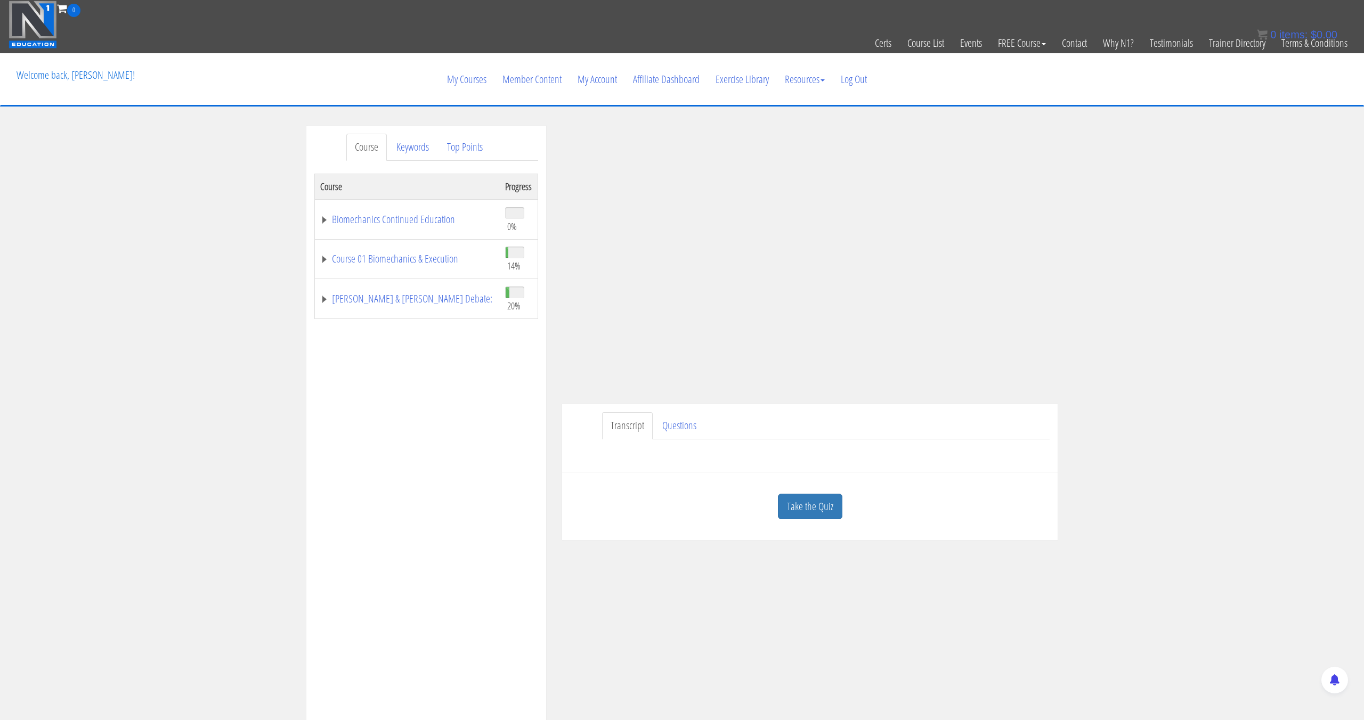
click at [819, 511] on link "Take the Quiz" at bounding box center [810, 507] width 64 height 26
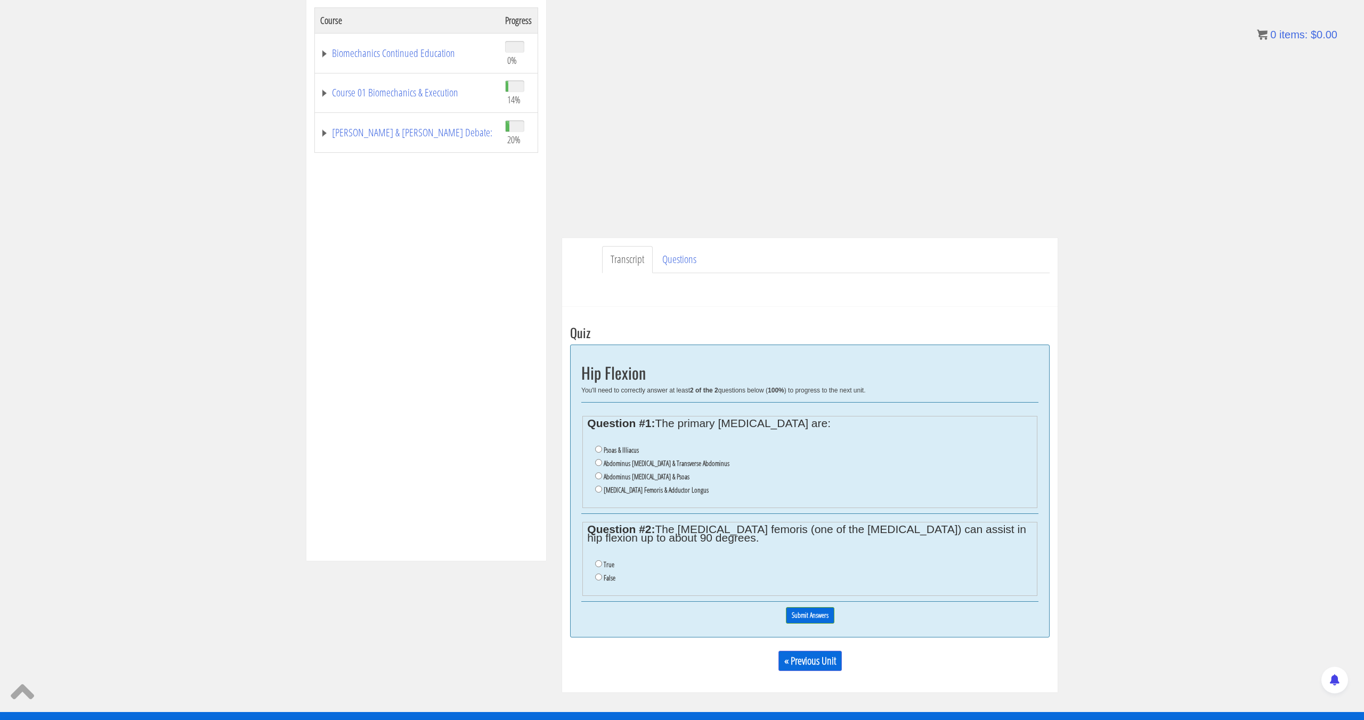
scroll to position [170, 0]
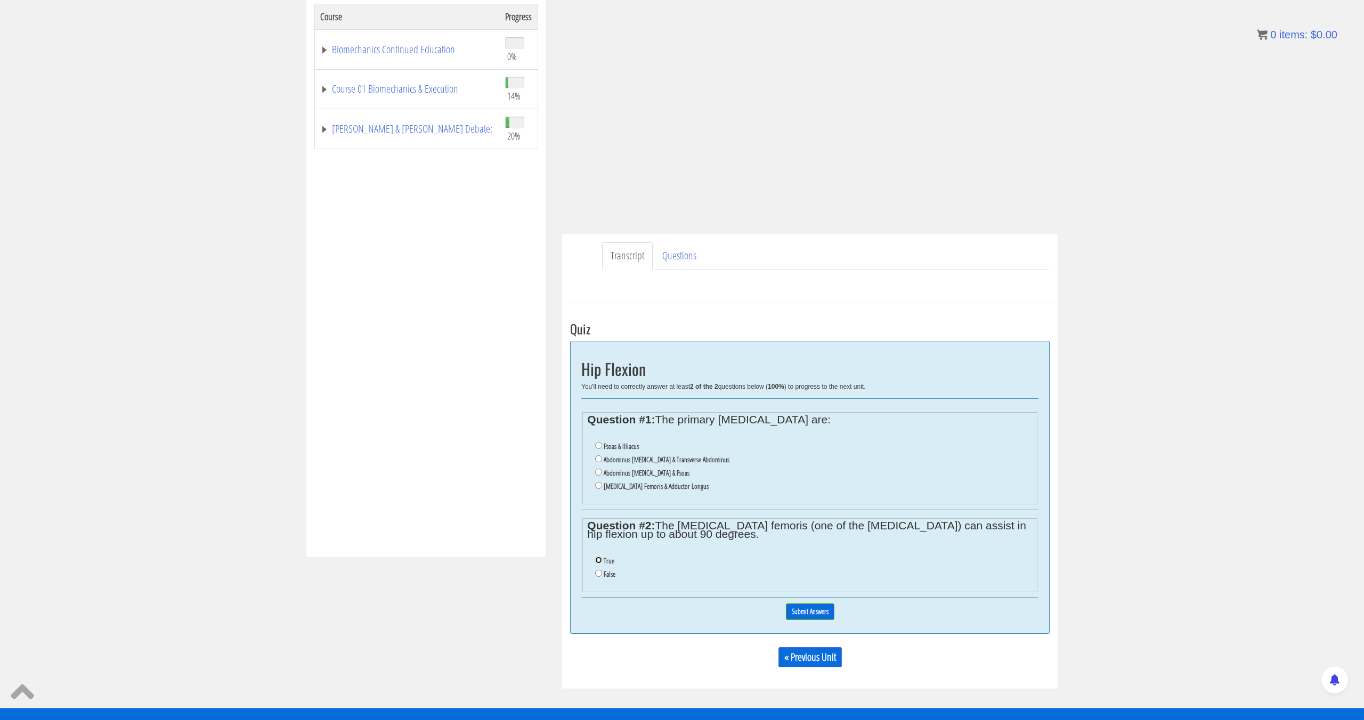
click at [600, 562] on input "True" at bounding box center [598, 560] width 7 height 7
radio input "true"
click at [631, 445] on label "Psoas & Illiacus" at bounding box center [621, 446] width 35 height 9
click at [602, 445] on input "Psoas & Illiacus" at bounding box center [598, 445] width 7 height 7
radio input "true"
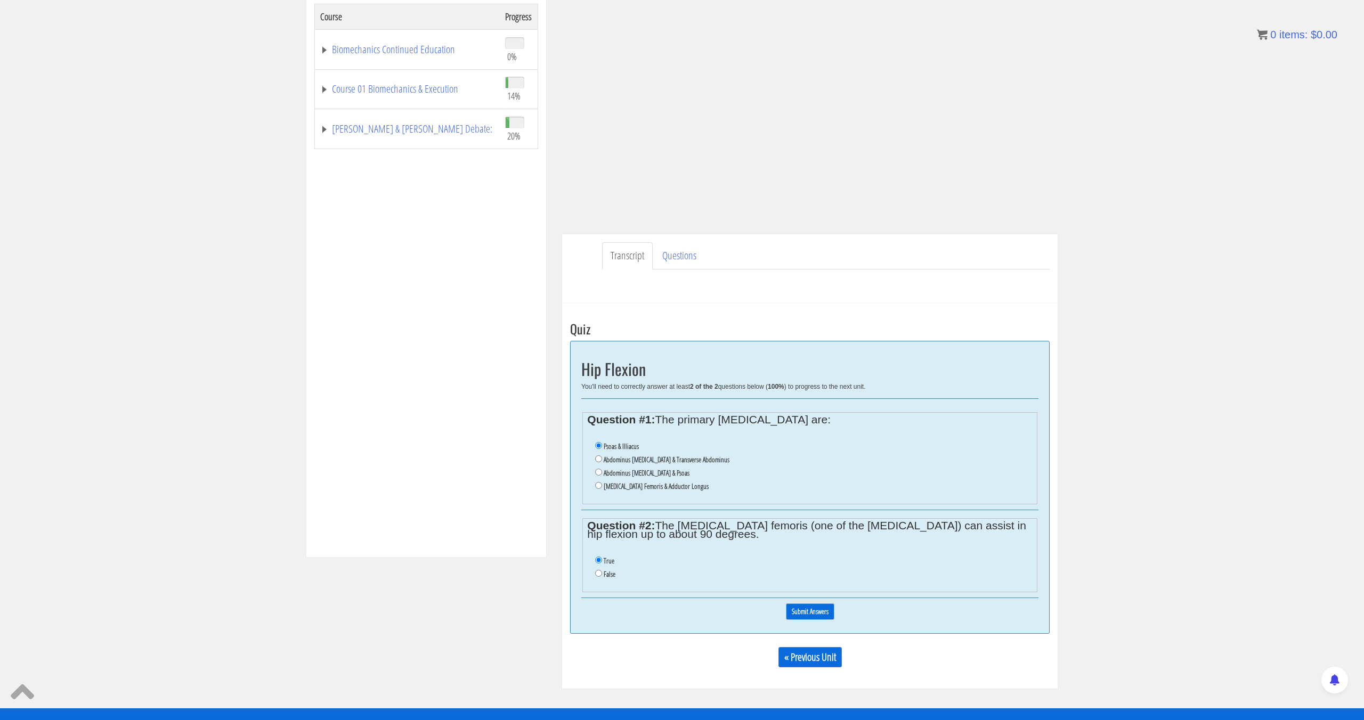
click at [808, 613] on input "Submit Answers" at bounding box center [810, 612] width 48 height 17
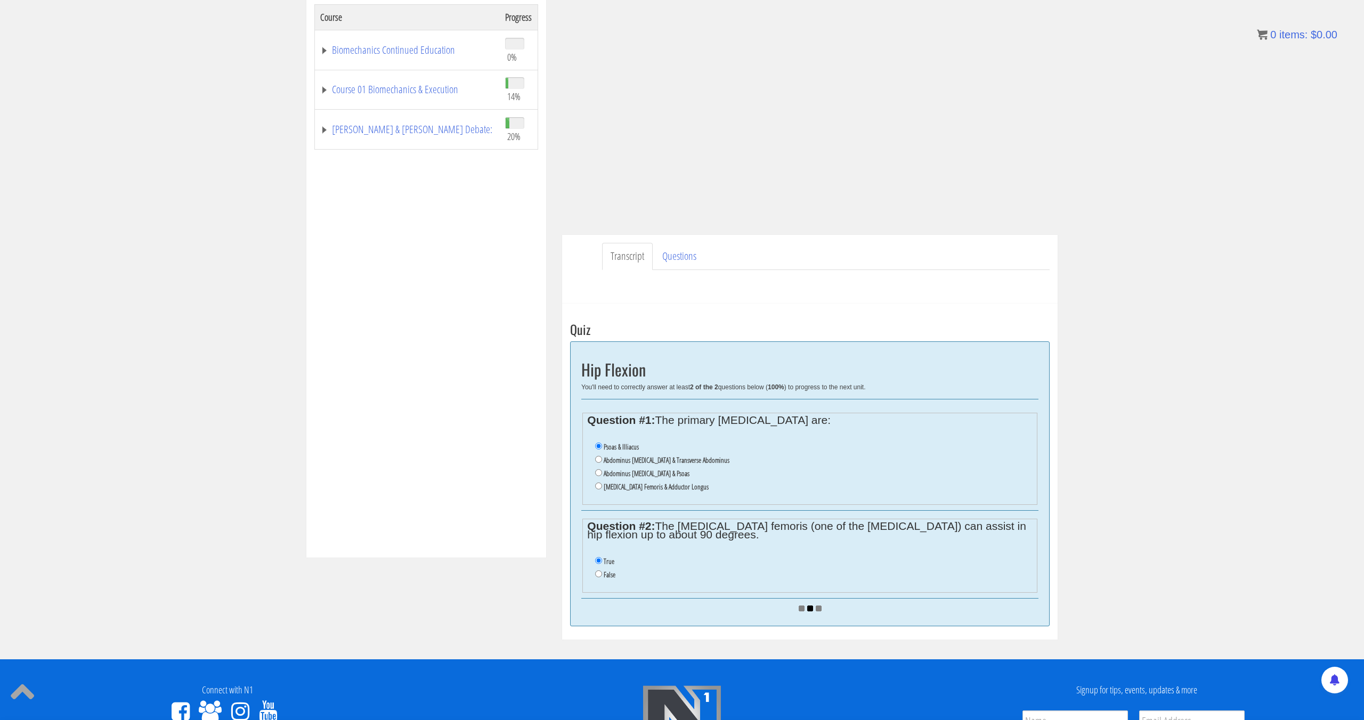
scroll to position [163, 0]
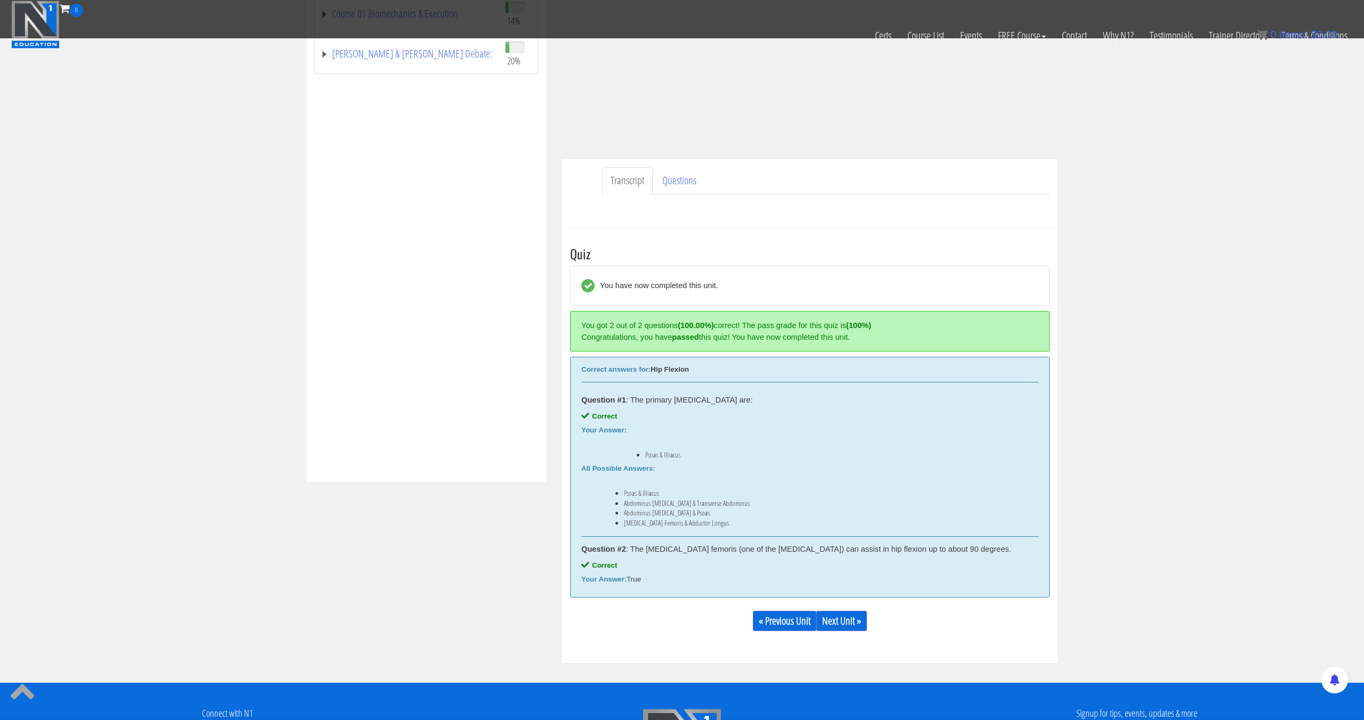
scroll to position [194, 0]
